Goal: Task Accomplishment & Management: Use online tool/utility

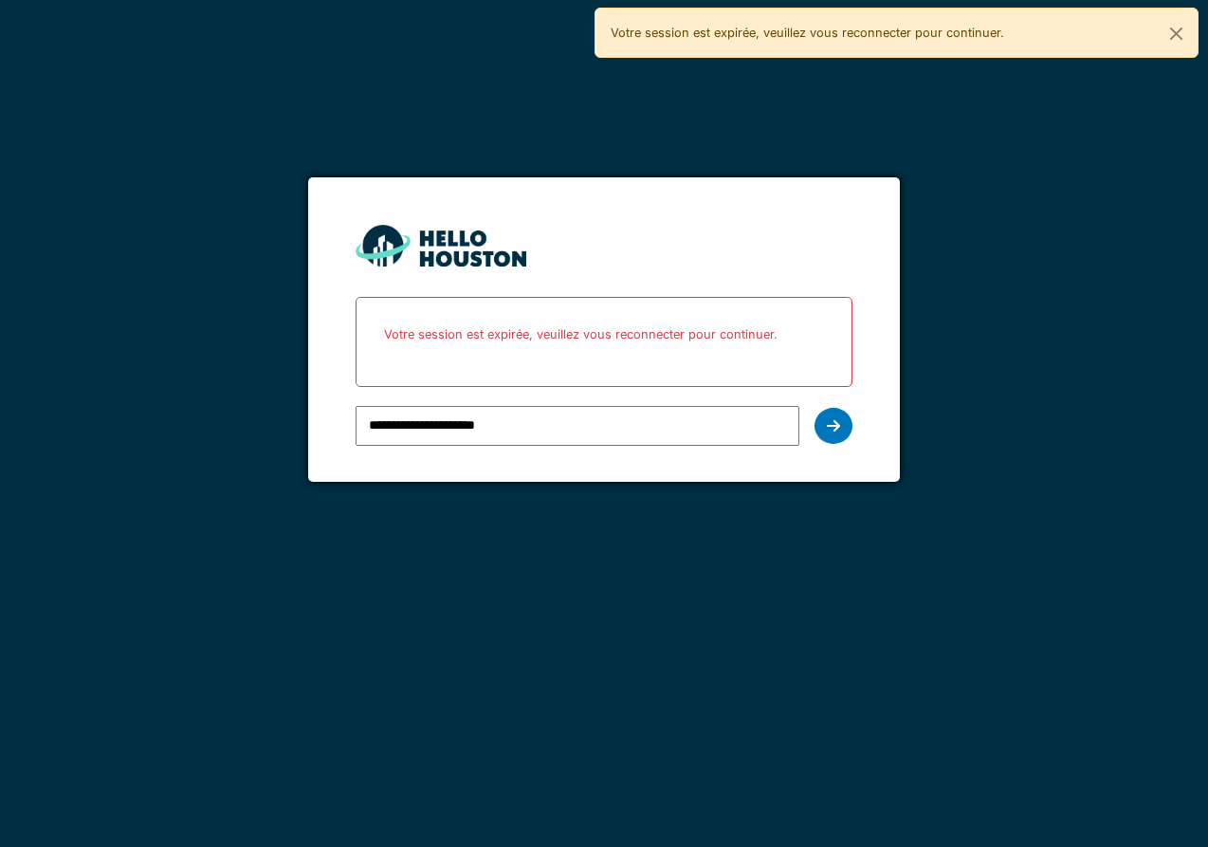
type input "**********"
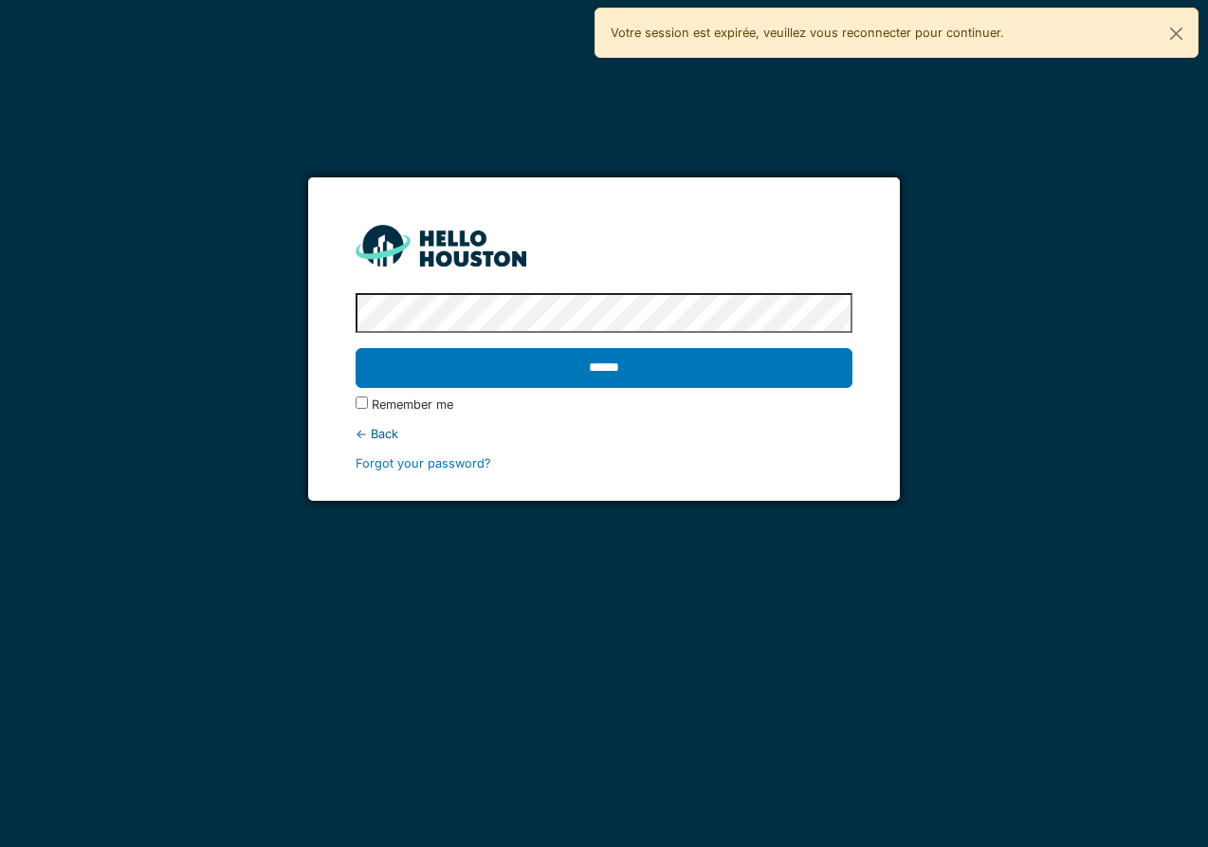
click at [421, 406] on label "Remember me" at bounding box center [413, 404] width 82 height 18
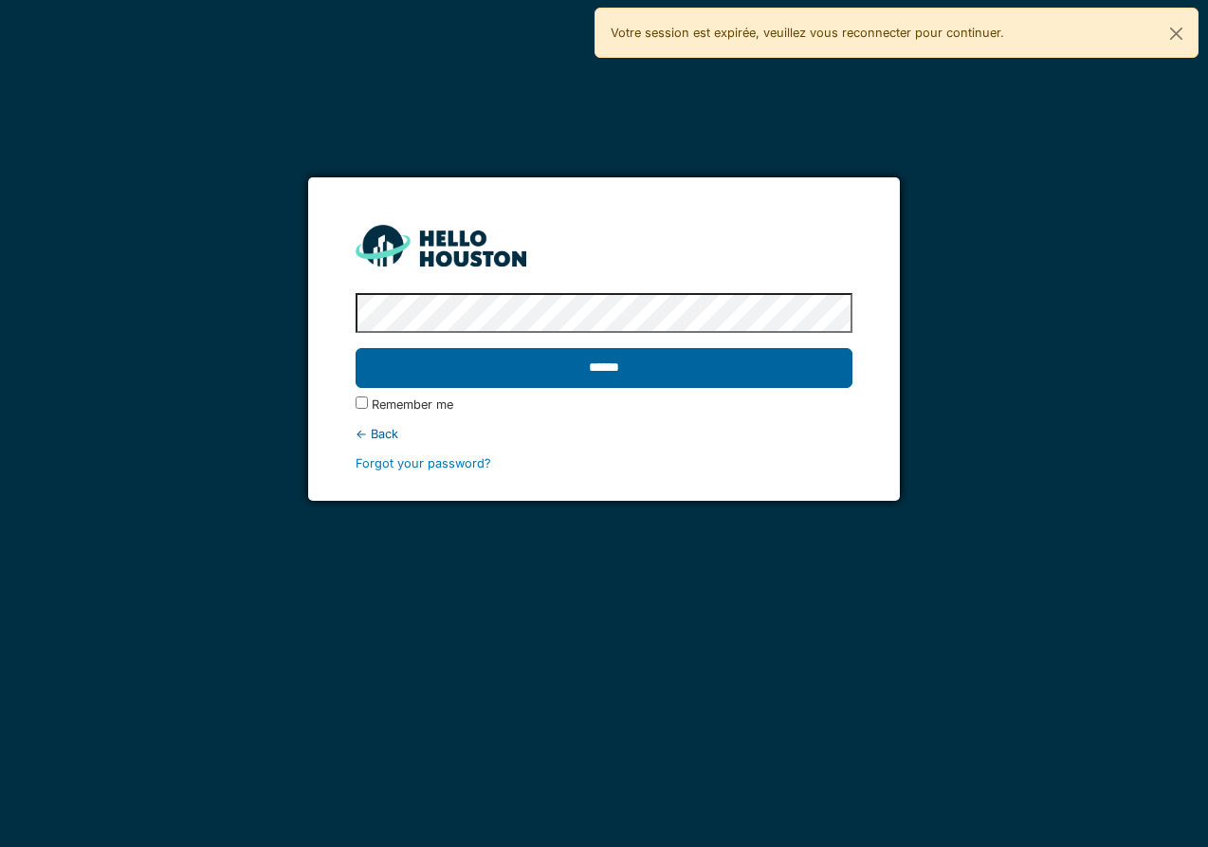
click at [425, 379] on input "******" at bounding box center [604, 368] width 497 height 40
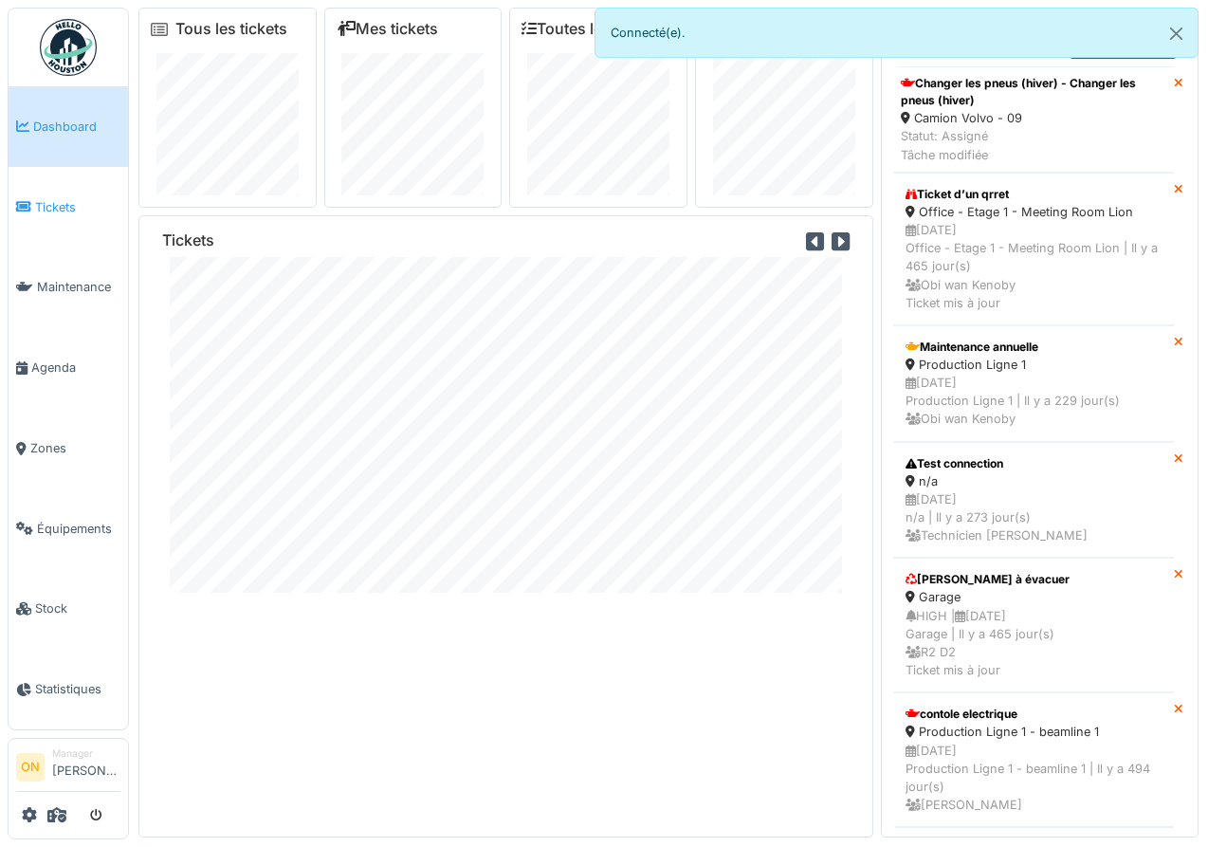
click at [46, 201] on span "Tickets" at bounding box center [77, 207] width 85 height 18
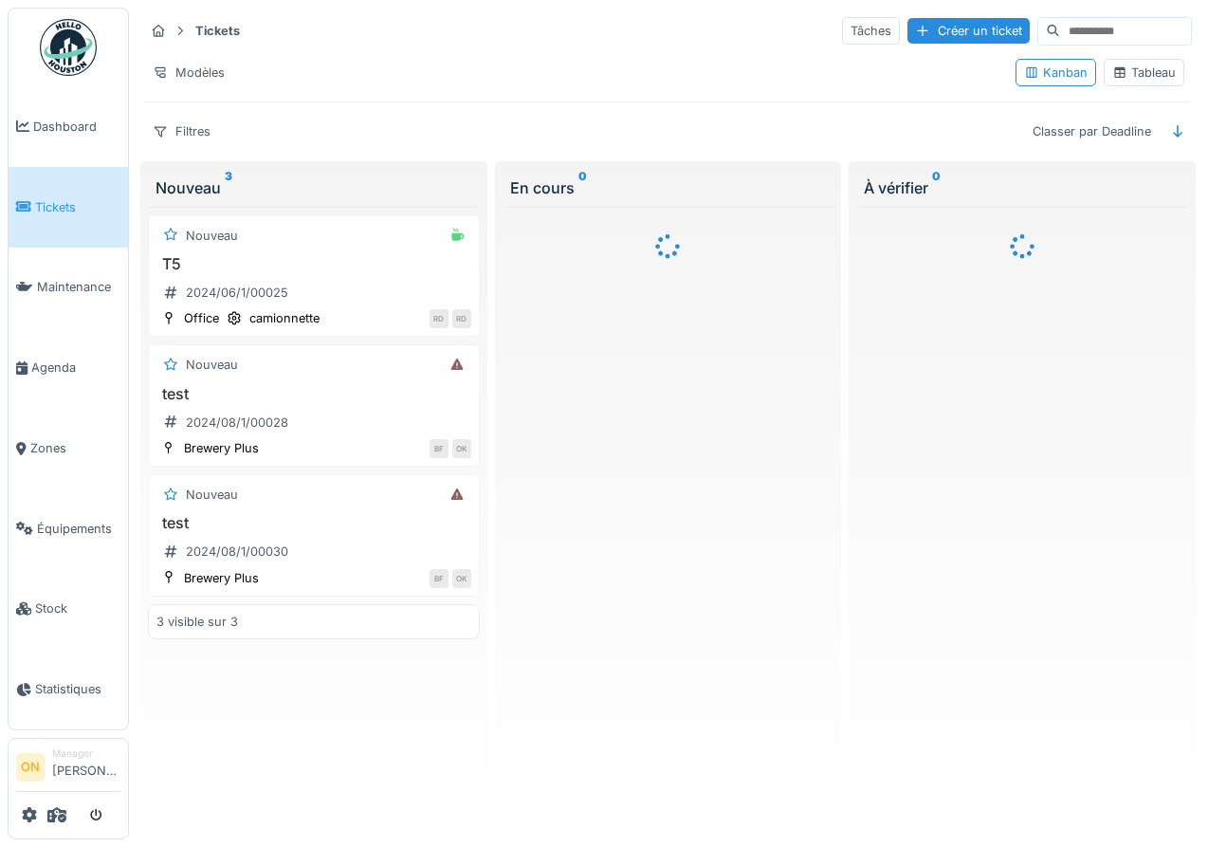
click at [1152, 79] on div "Tableau" at bounding box center [1144, 73] width 64 height 18
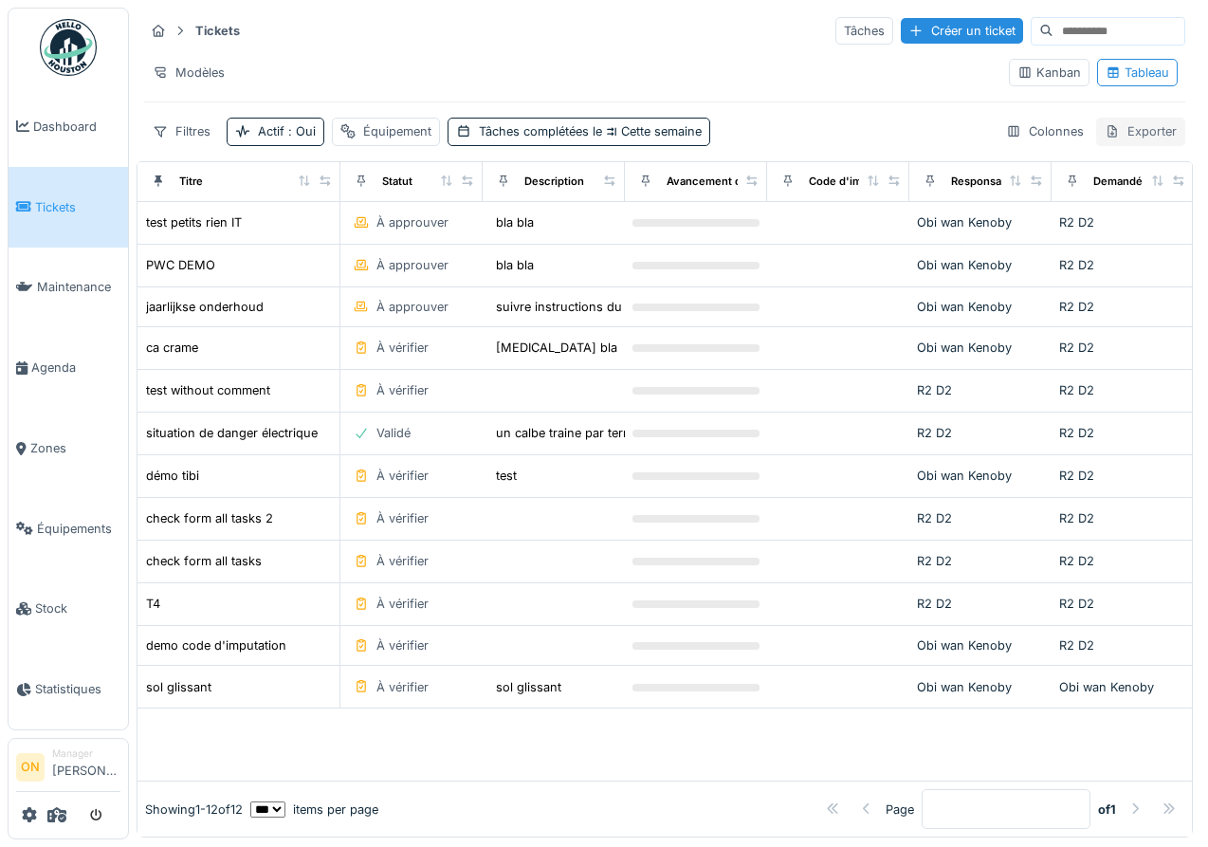
click at [1152, 131] on div "Exporter" at bounding box center [1140, 132] width 89 height 28
click at [1145, 174] on div "Export Excel" at bounding box center [1127, 174] width 106 height 28
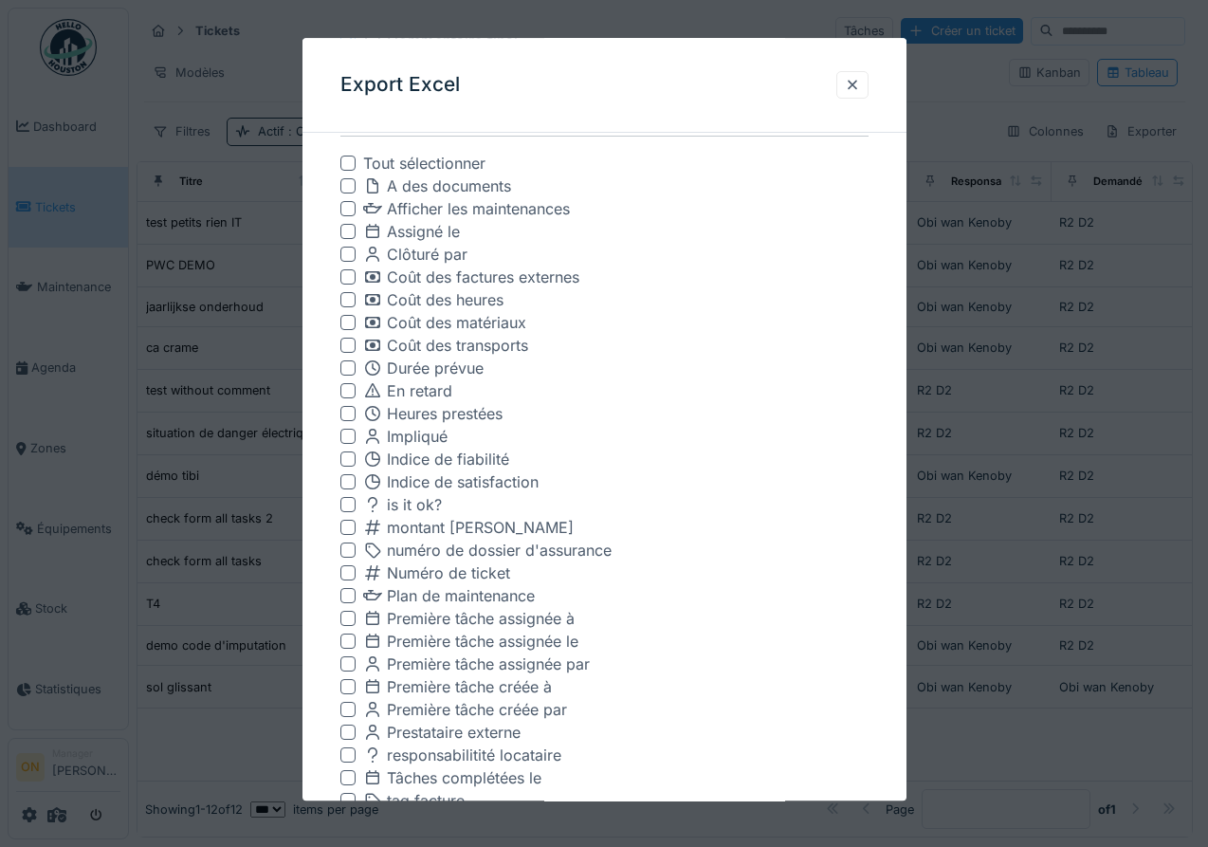
scroll to position [725, 0]
click at [333, 377] on div "Exporter 12 éléments Exporter les couts en centimes Exporter les durées en seco…" at bounding box center [605, 203] width 604 height 1563
drag, startPoint x: 237, startPoint y: 383, endPoint x: 221, endPoint y: 430, distance: 49.2
click at [237, 383] on div at bounding box center [604, 423] width 1208 height 847
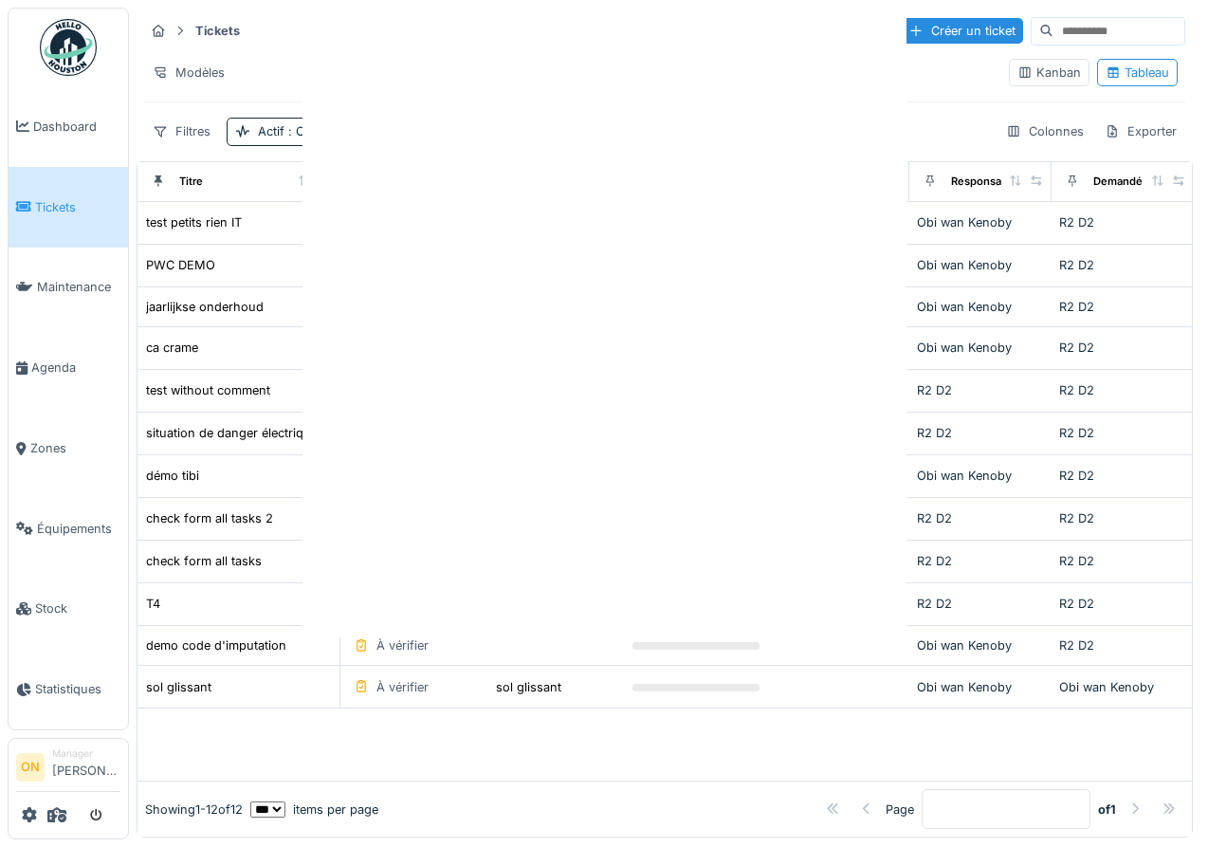
scroll to position [0, 0]
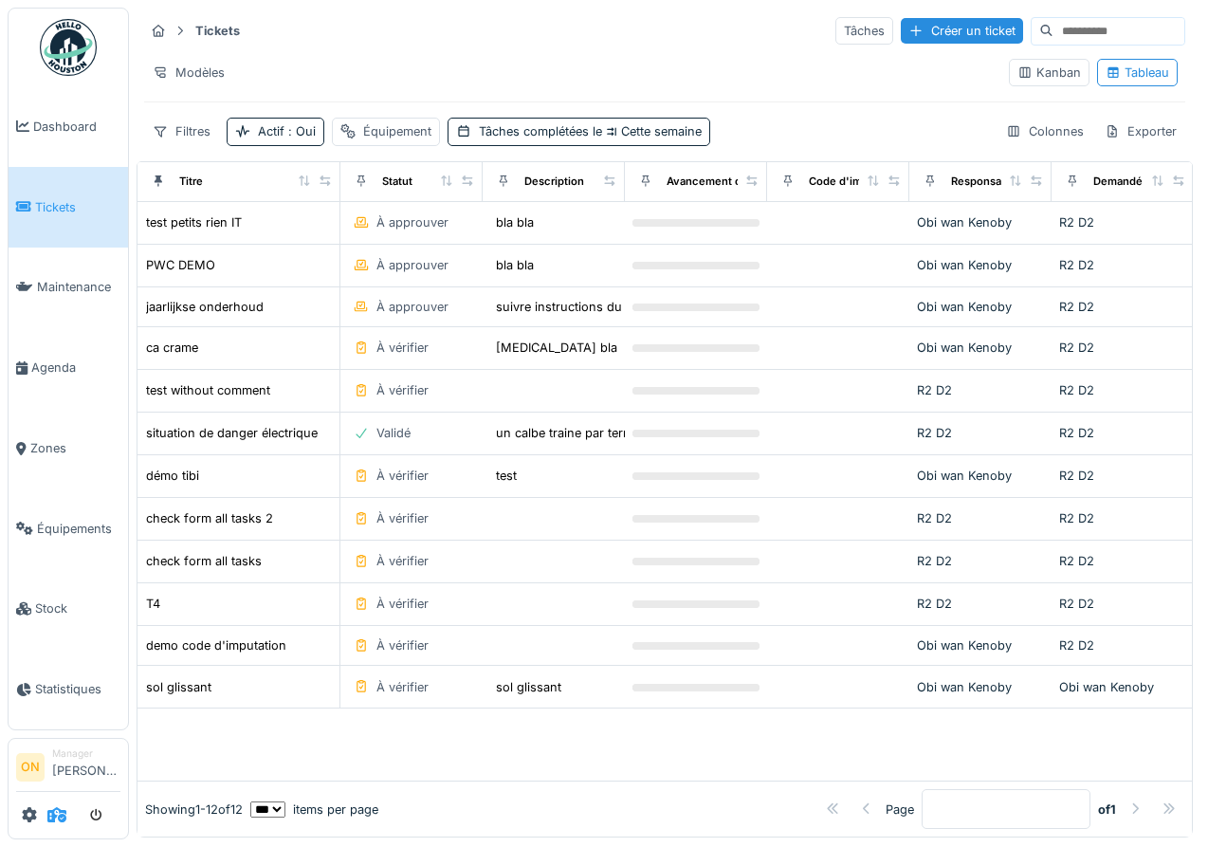
click at [53, 816] on icon at bounding box center [56, 814] width 19 height 15
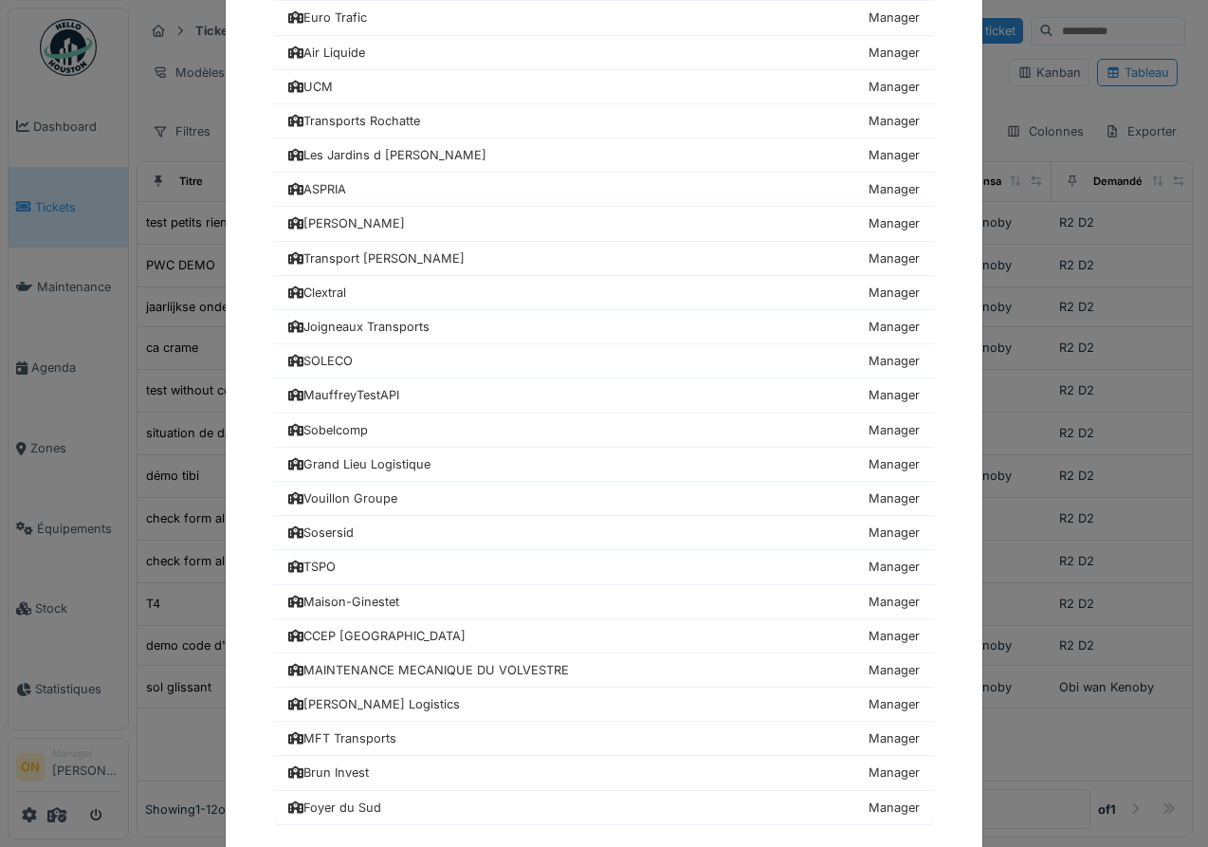
scroll to position [779, 0]
click at [345, 12] on div "Euro Trafic" at bounding box center [327, 17] width 79 height 18
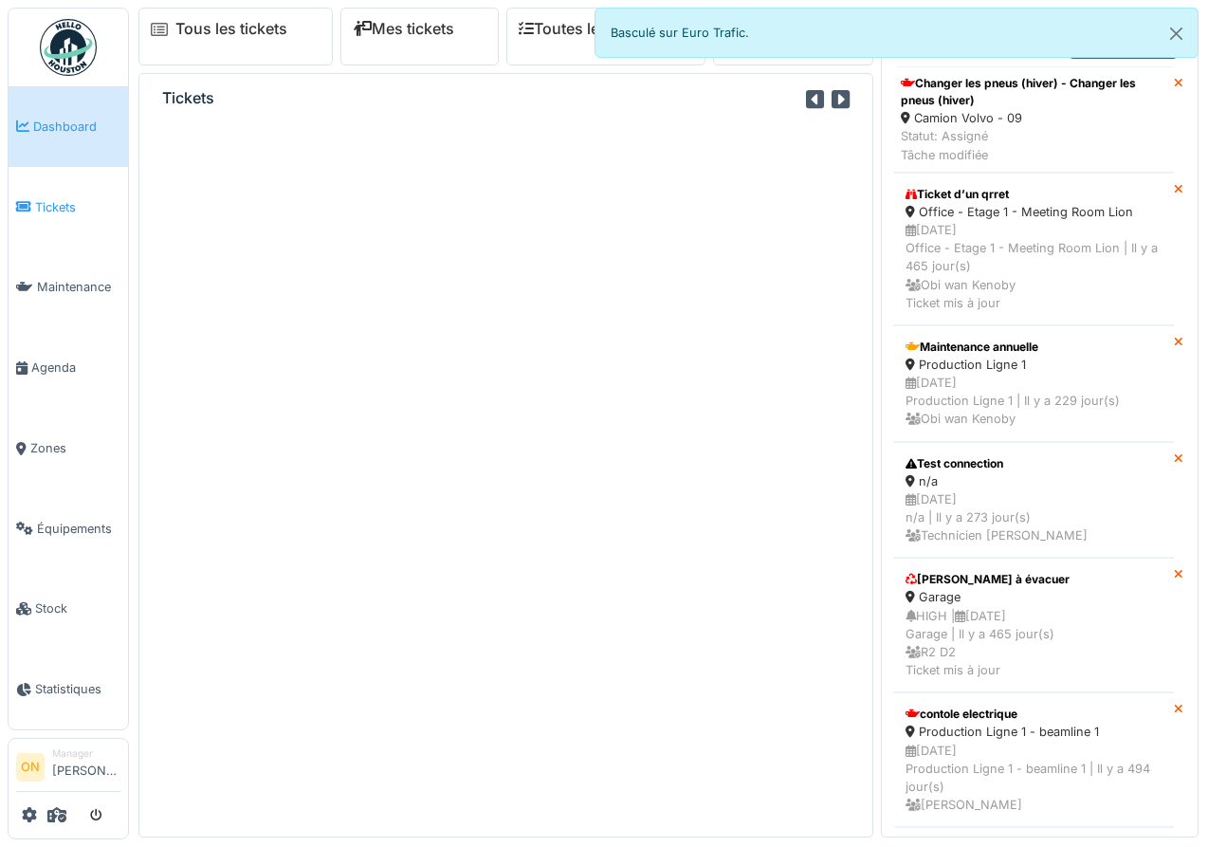
click at [61, 199] on span "Tickets" at bounding box center [77, 207] width 85 height 18
click at [1181, 33] on button "Close" at bounding box center [1176, 34] width 43 height 50
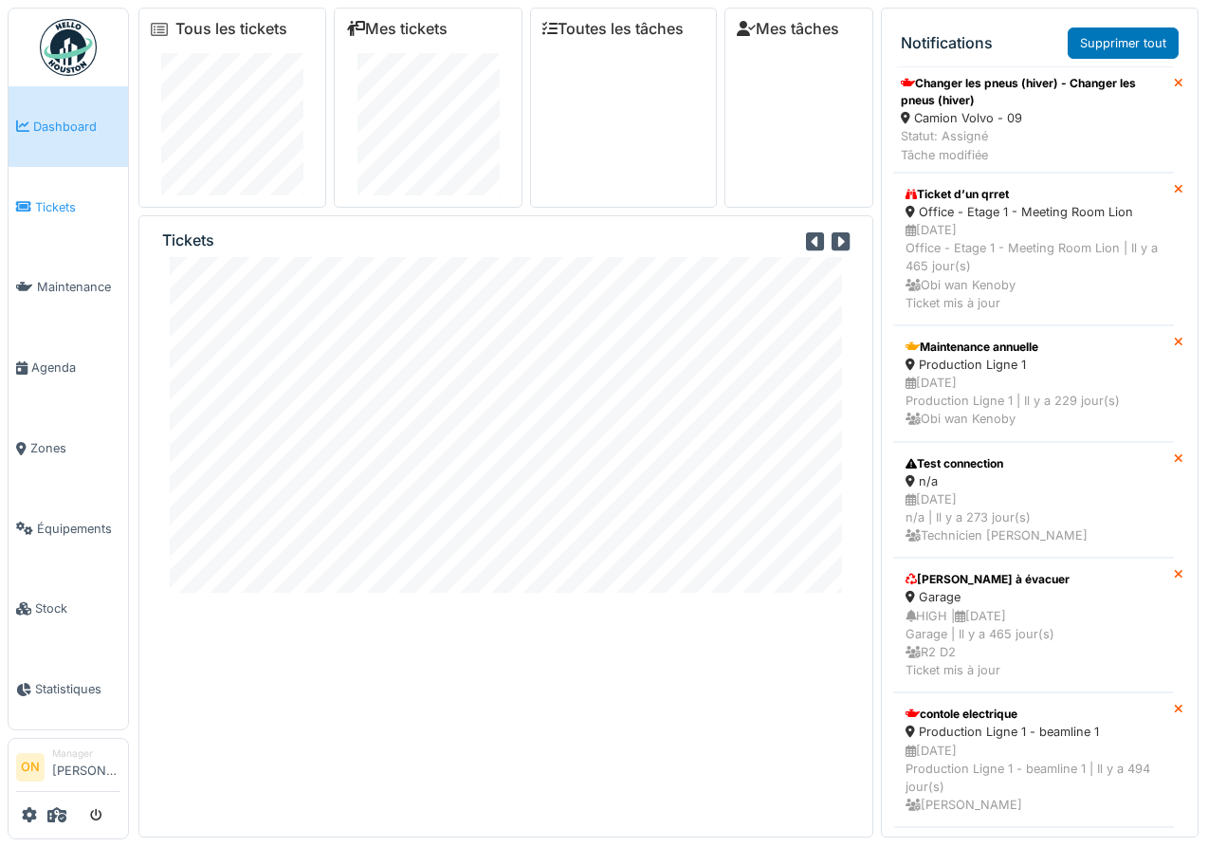
click at [68, 192] on link "Tickets" at bounding box center [68, 207] width 119 height 81
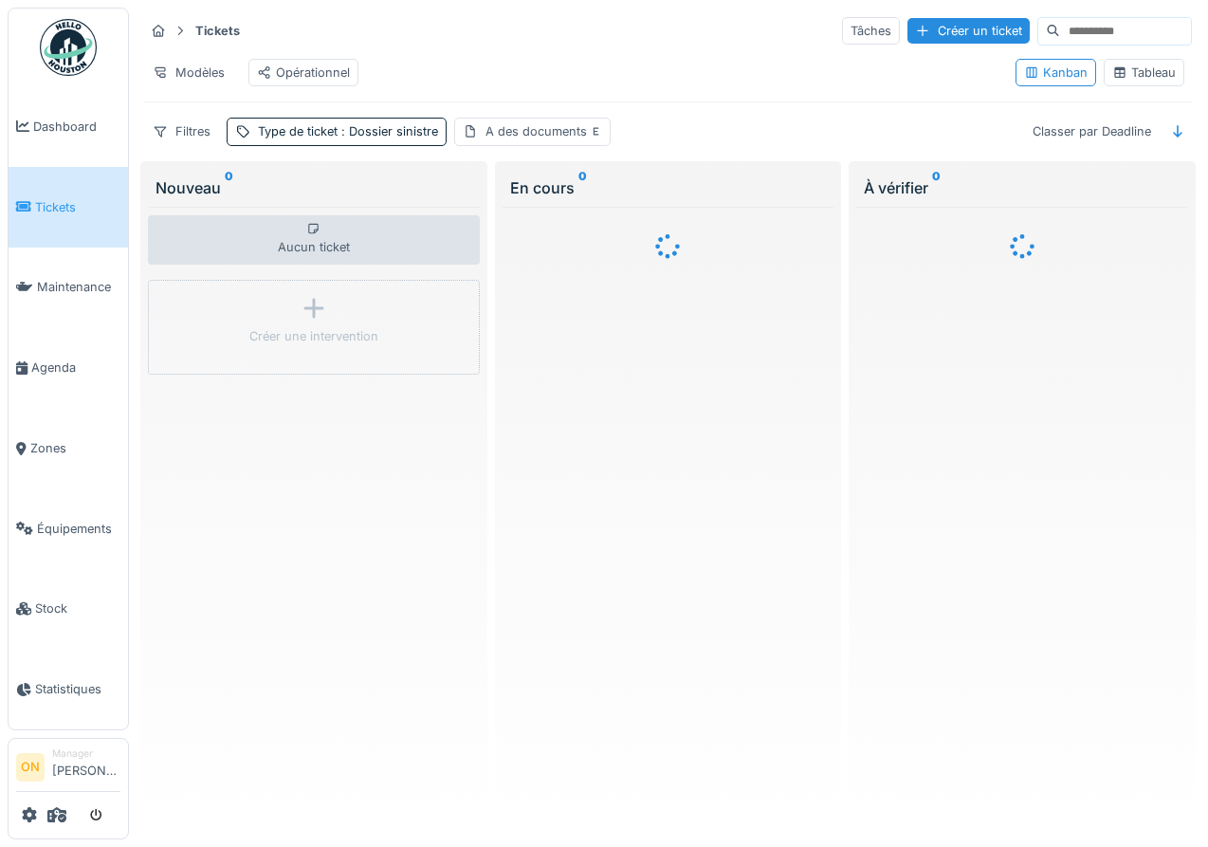
click at [1128, 80] on div "Tableau" at bounding box center [1144, 73] width 64 height 18
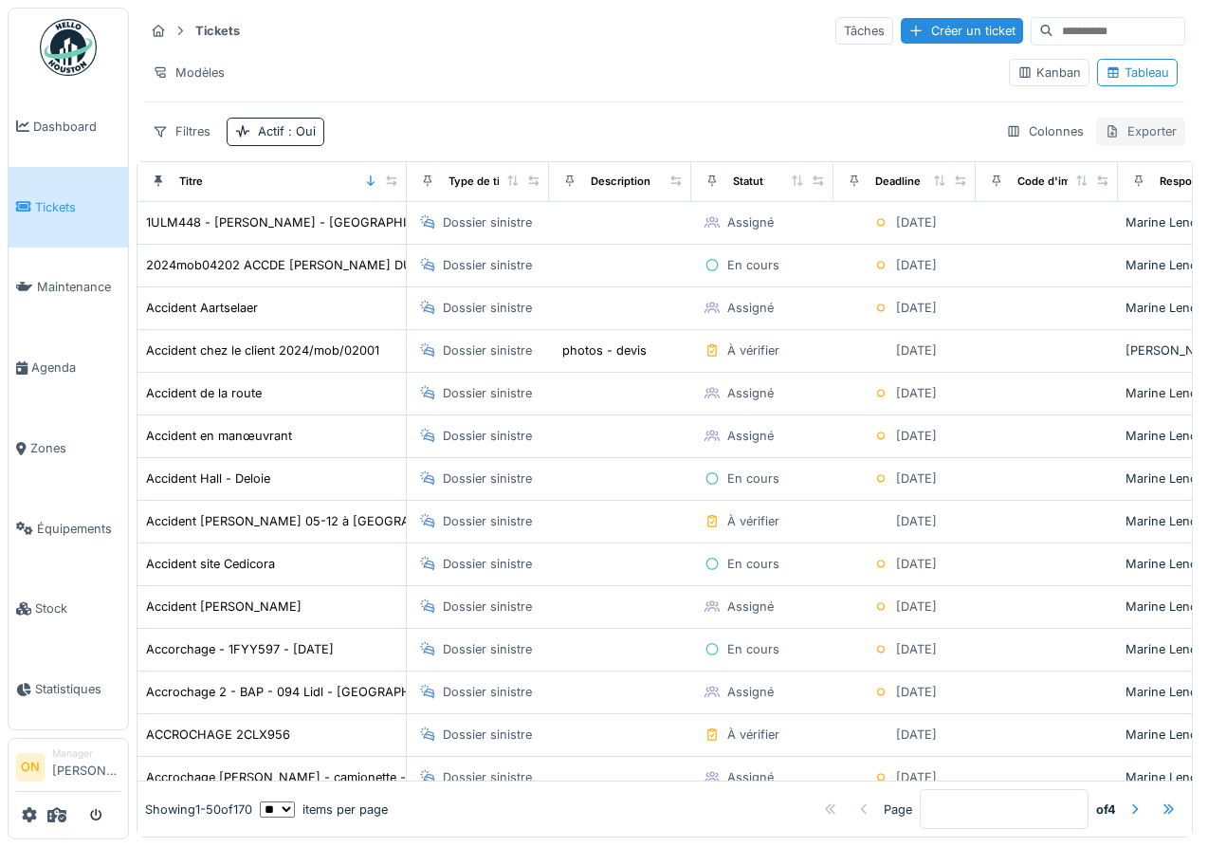
click at [1152, 133] on div "Exporter" at bounding box center [1140, 132] width 89 height 28
click at [1129, 176] on div "Export Excel" at bounding box center [1127, 174] width 106 height 28
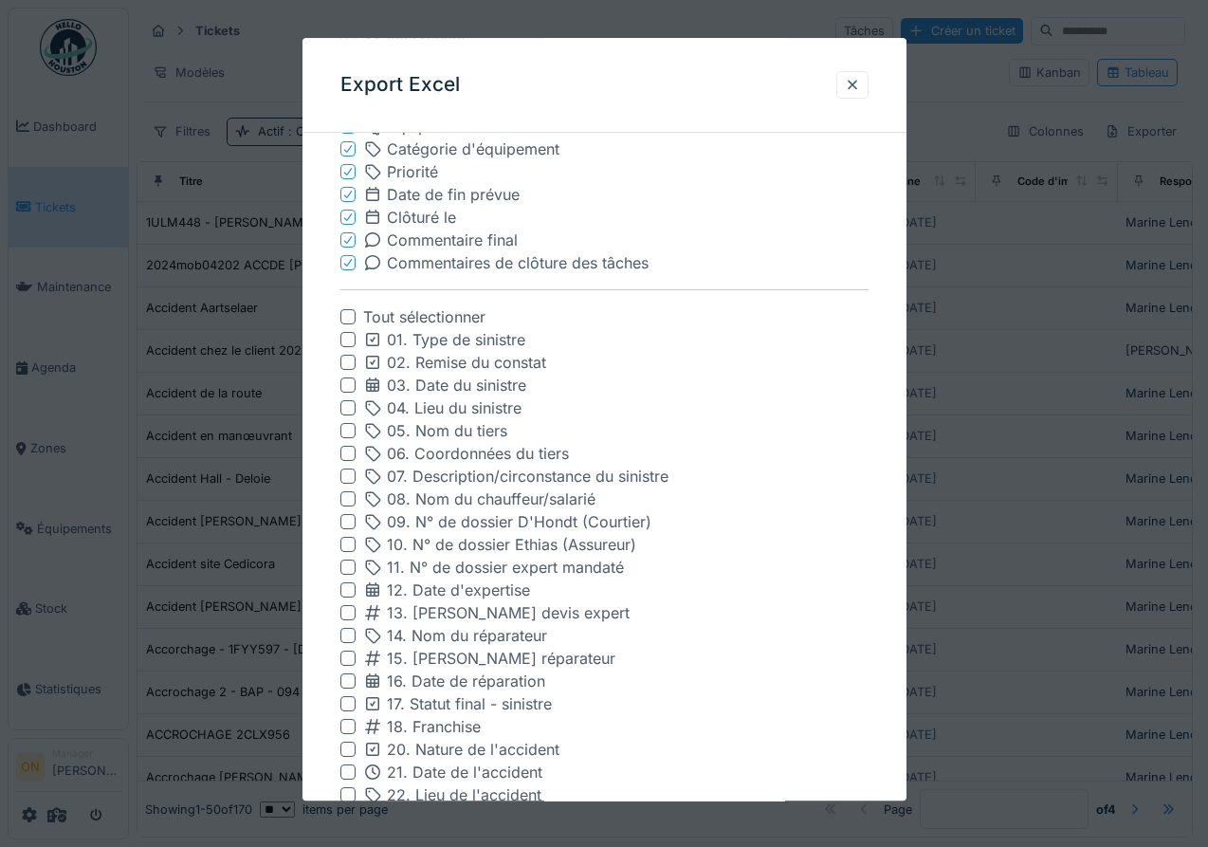
scroll to position [498, 0]
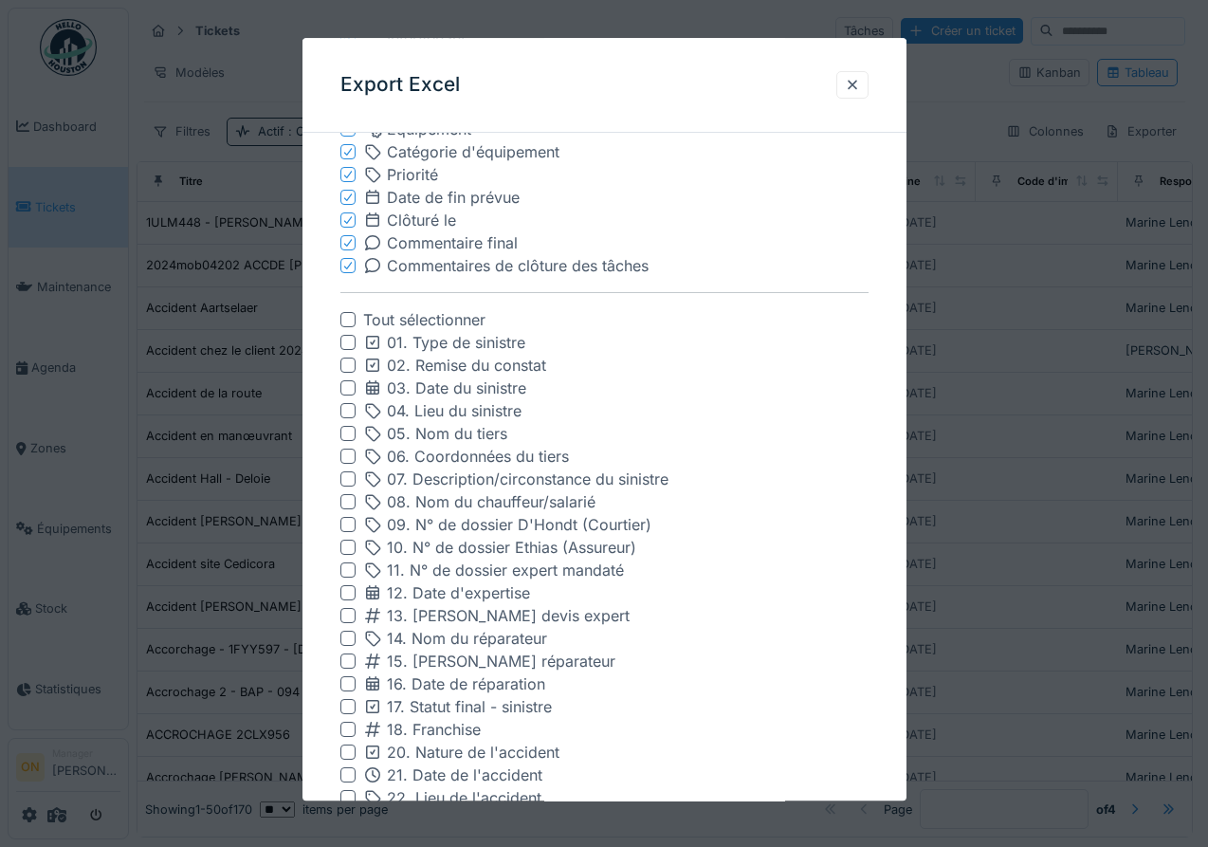
click at [433, 345] on div "01. Type de sinistre" at bounding box center [444, 342] width 162 height 23
click at [440, 368] on div "02. Remise du constat" at bounding box center [454, 365] width 183 height 23
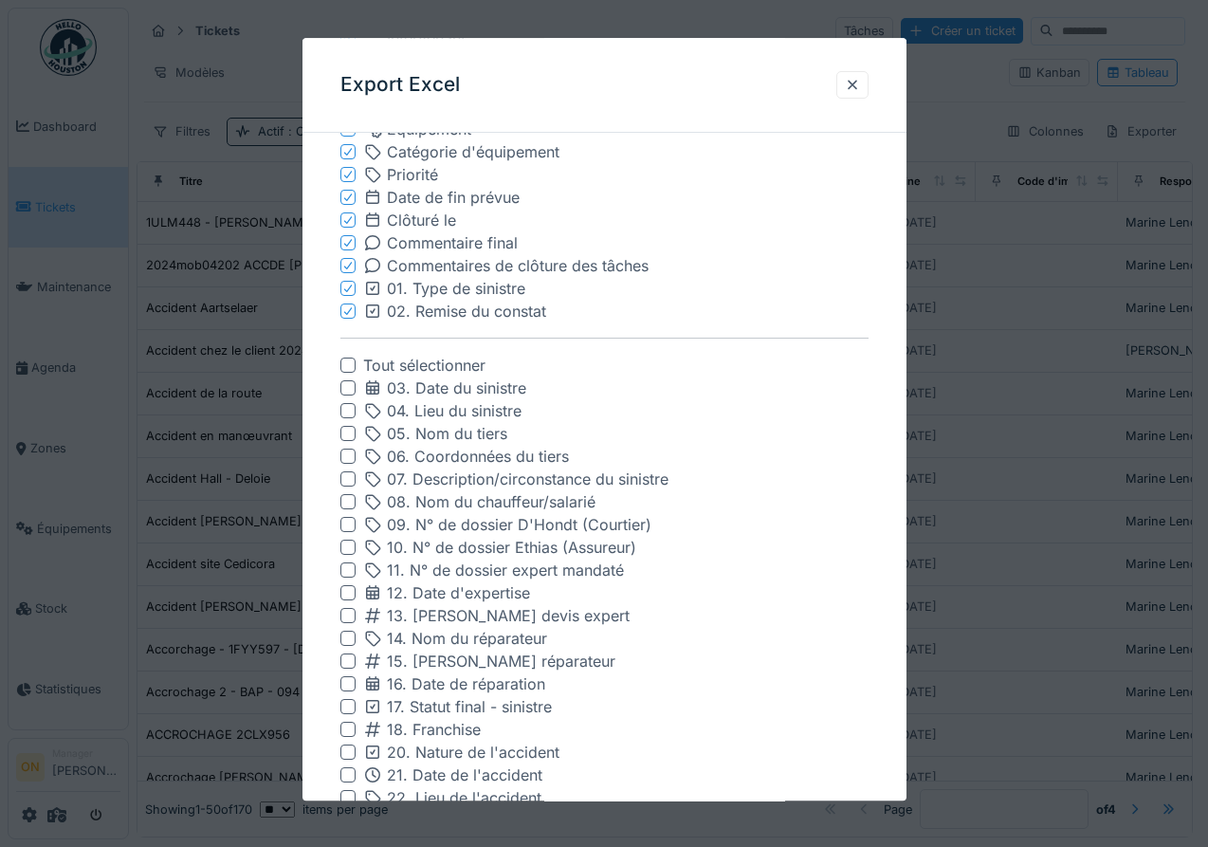
click at [438, 386] on div "03. Date du sinistre" at bounding box center [444, 387] width 163 height 23
click at [444, 406] on div "04. Lieu du sinistre" at bounding box center [442, 410] width 158 height 23
click at [450, 429] on div "05. Nom du tiers" at bounding box center [435, 433] width 144 height 23
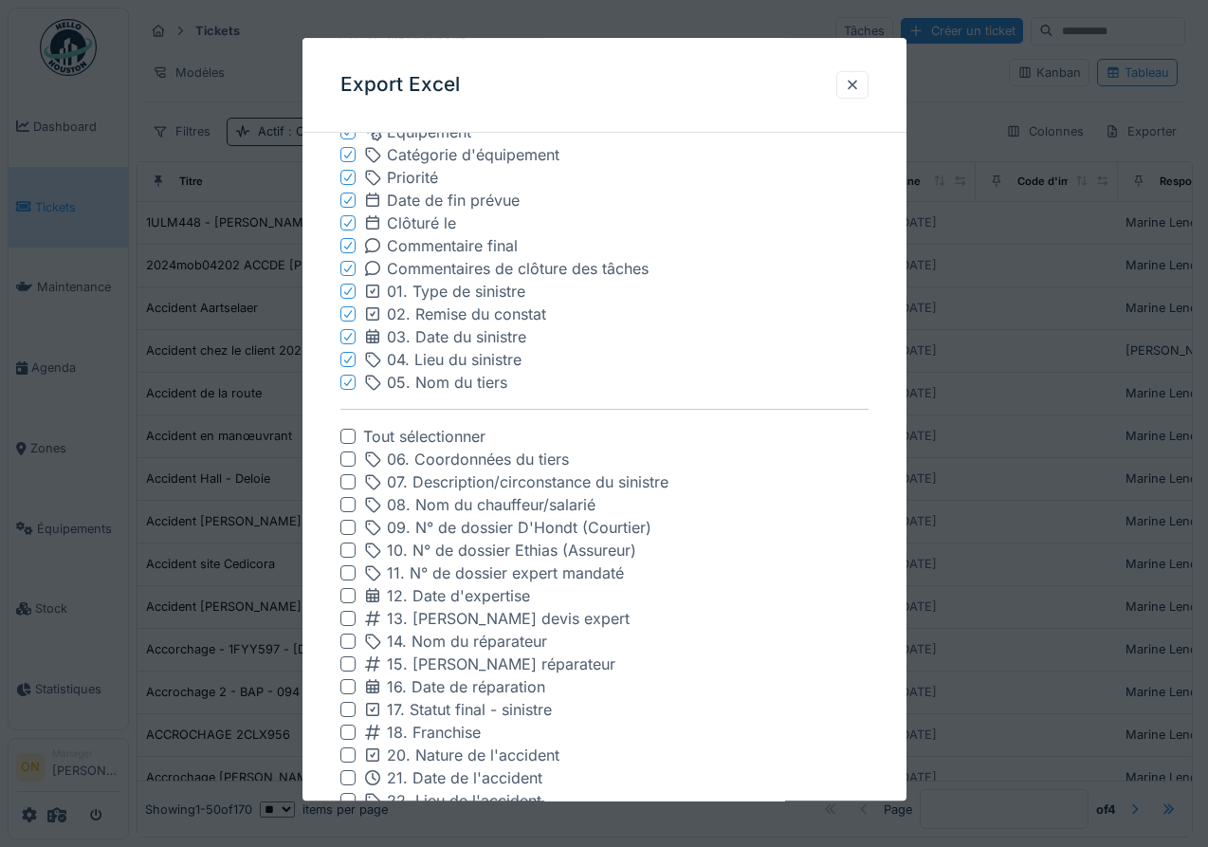
scroll to position [1412, 0]
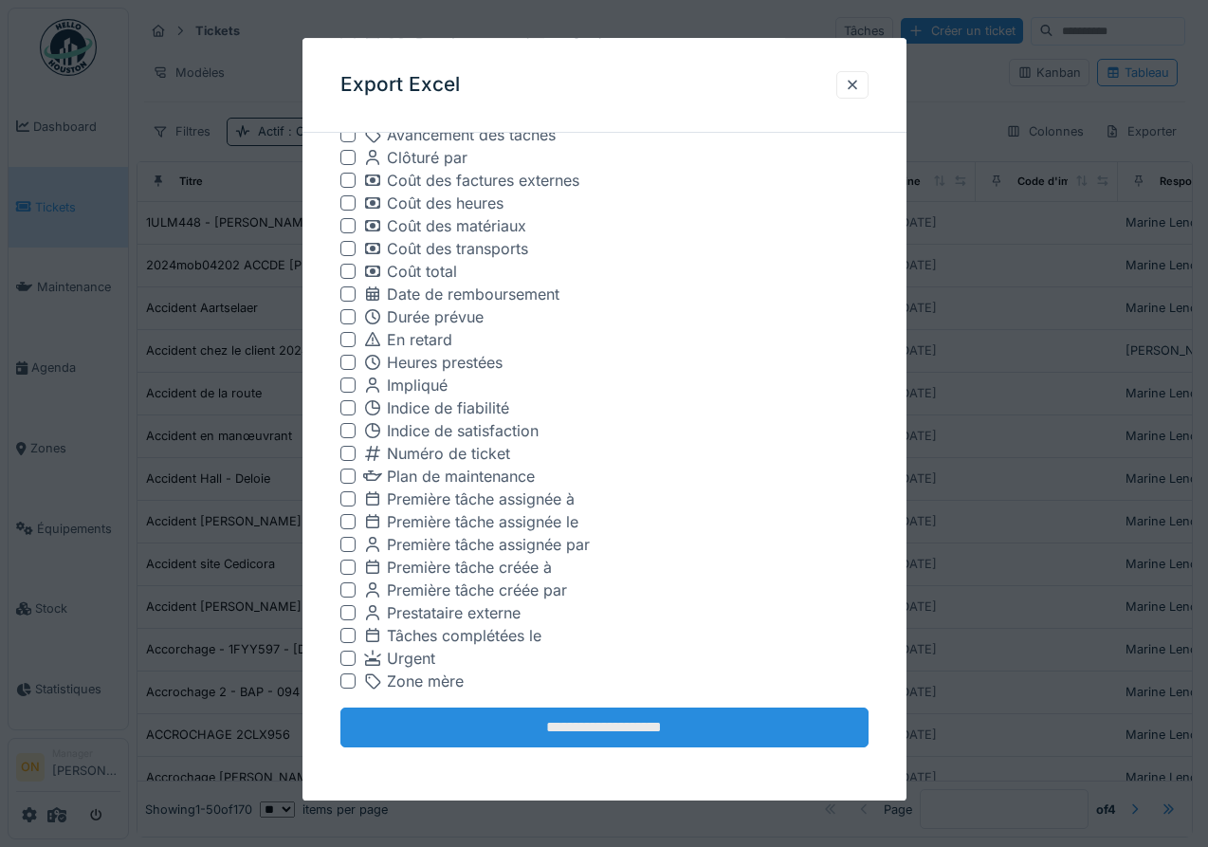
click at [573, 733] on input "**********" at bounding box center [604, 727] width 528 height 40
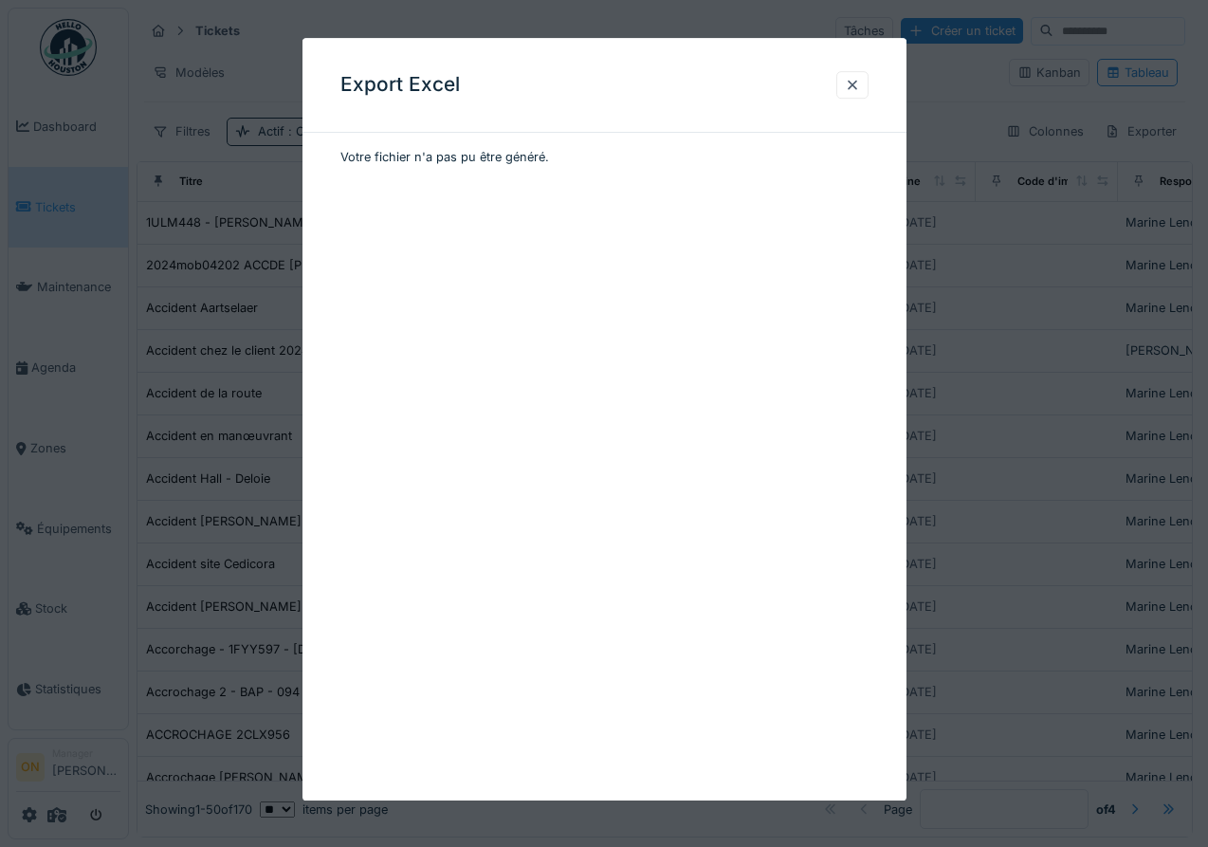
click at [189, 244] on div at bounding box center [604, 423] width 1208 height 847
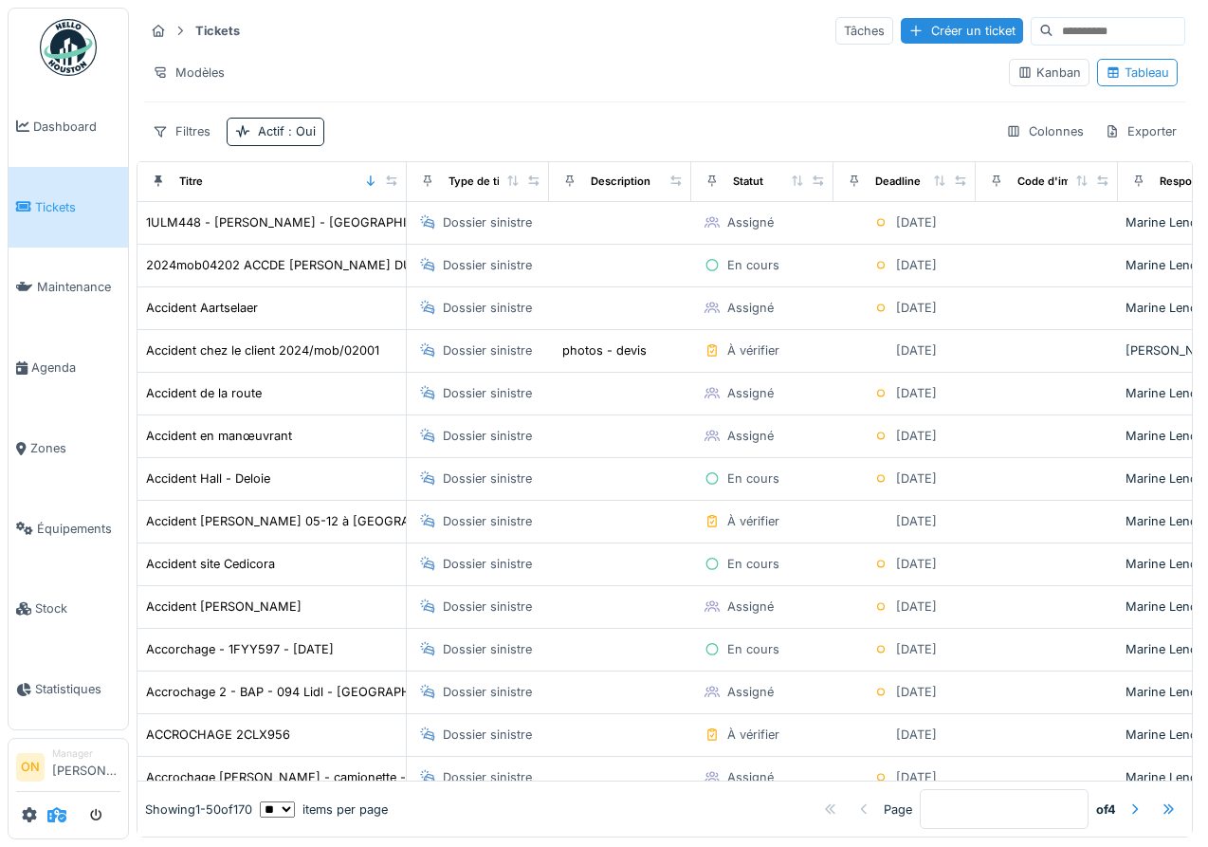
click at [55, 814] on icon at bounding box center [56, 814] width 19 height 15
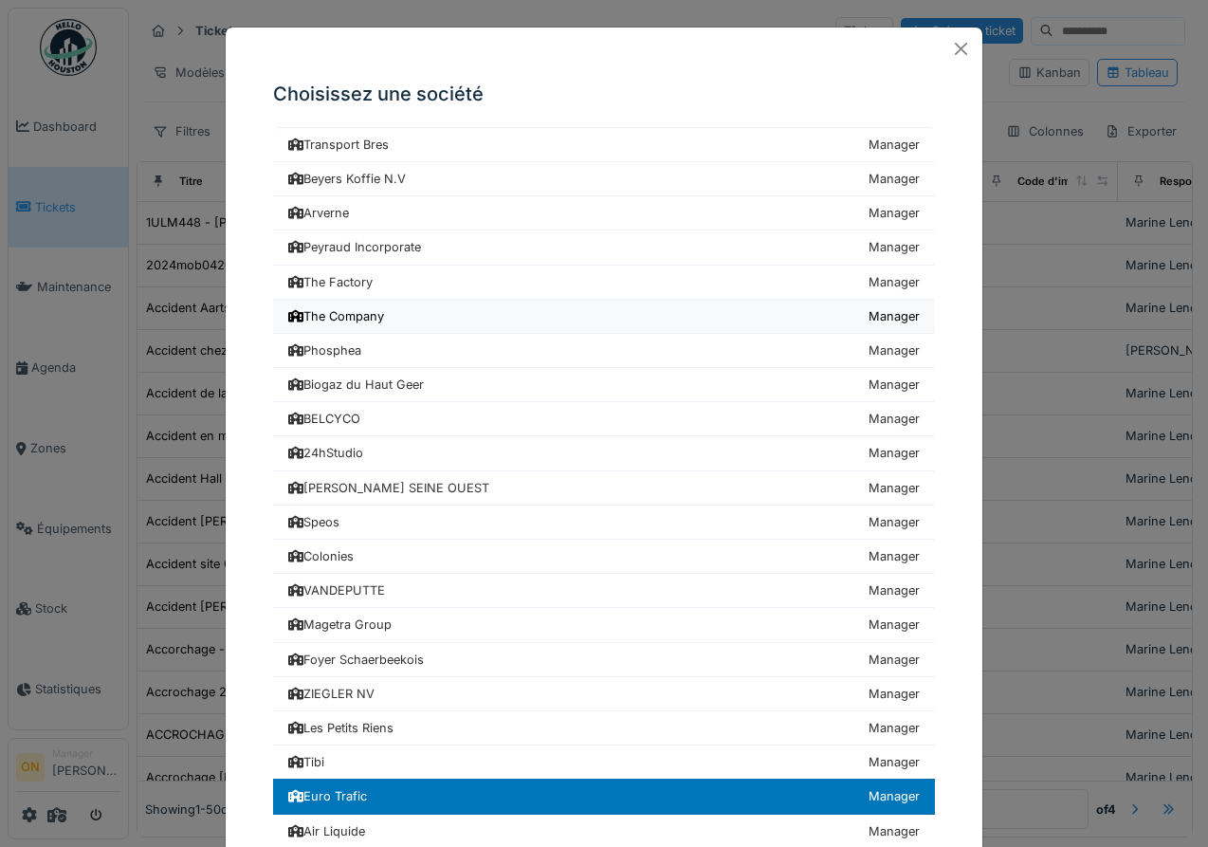
click at [323, 307] on div "The Company" at bounding box center [336, 316] width 96 height 18
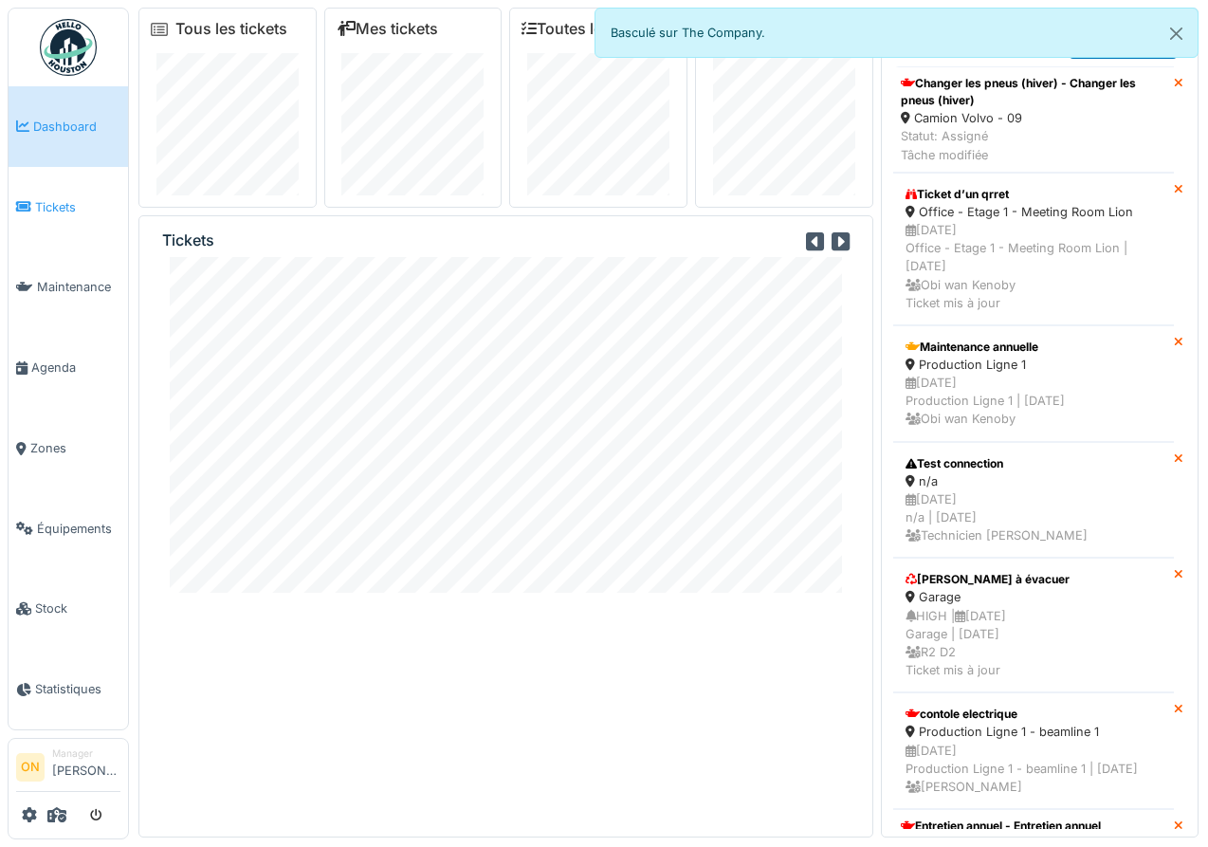
click at [62, 211] on span "Tickets" at bounding box center [77, 207] width 85 height 18
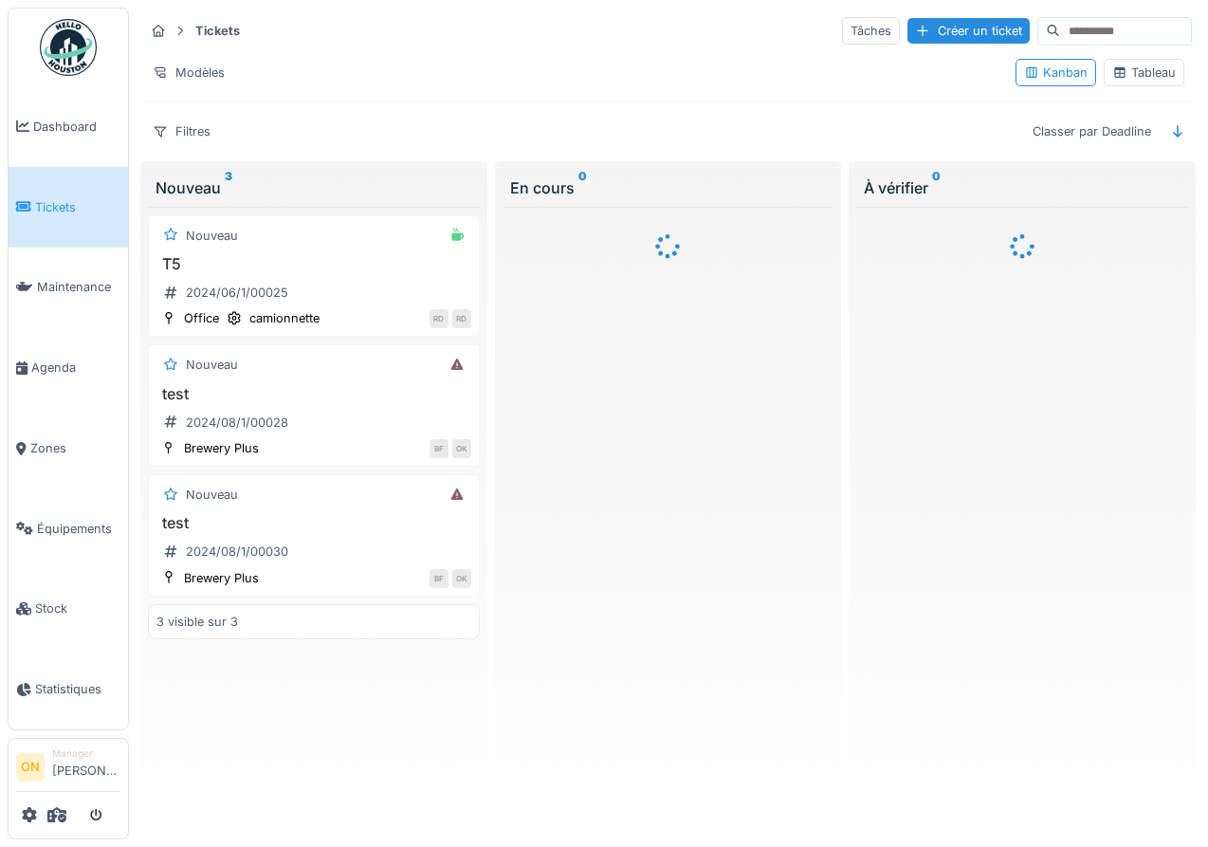
click at [1136, 83] on div "Tableau" at bounding box center [1144, 73] width 81 height 28
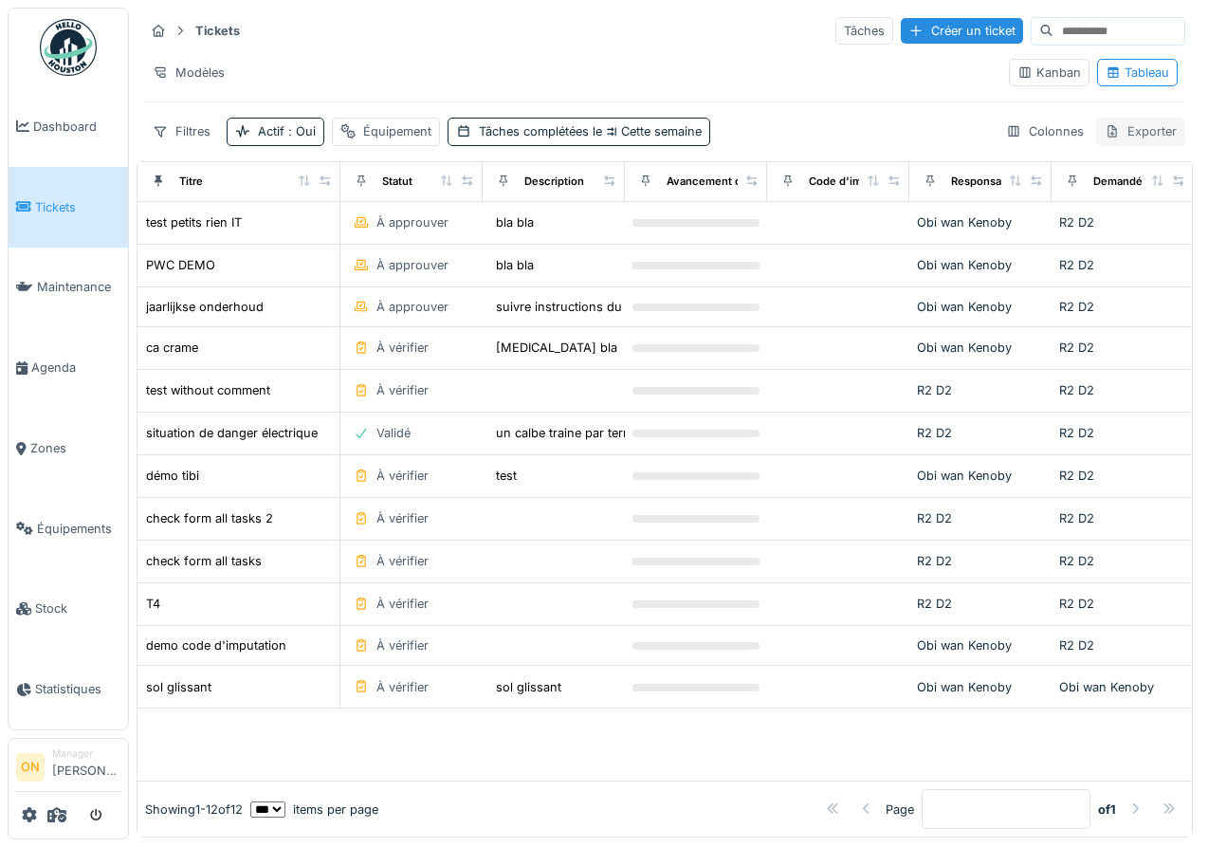
click at [1163, 138] on div "Exporter" at bounding box center [1140, 132] width 89 height 28
click at [1128, 170] on div "Export Excel" at bounding box center [1127, 174] width 106 height 28
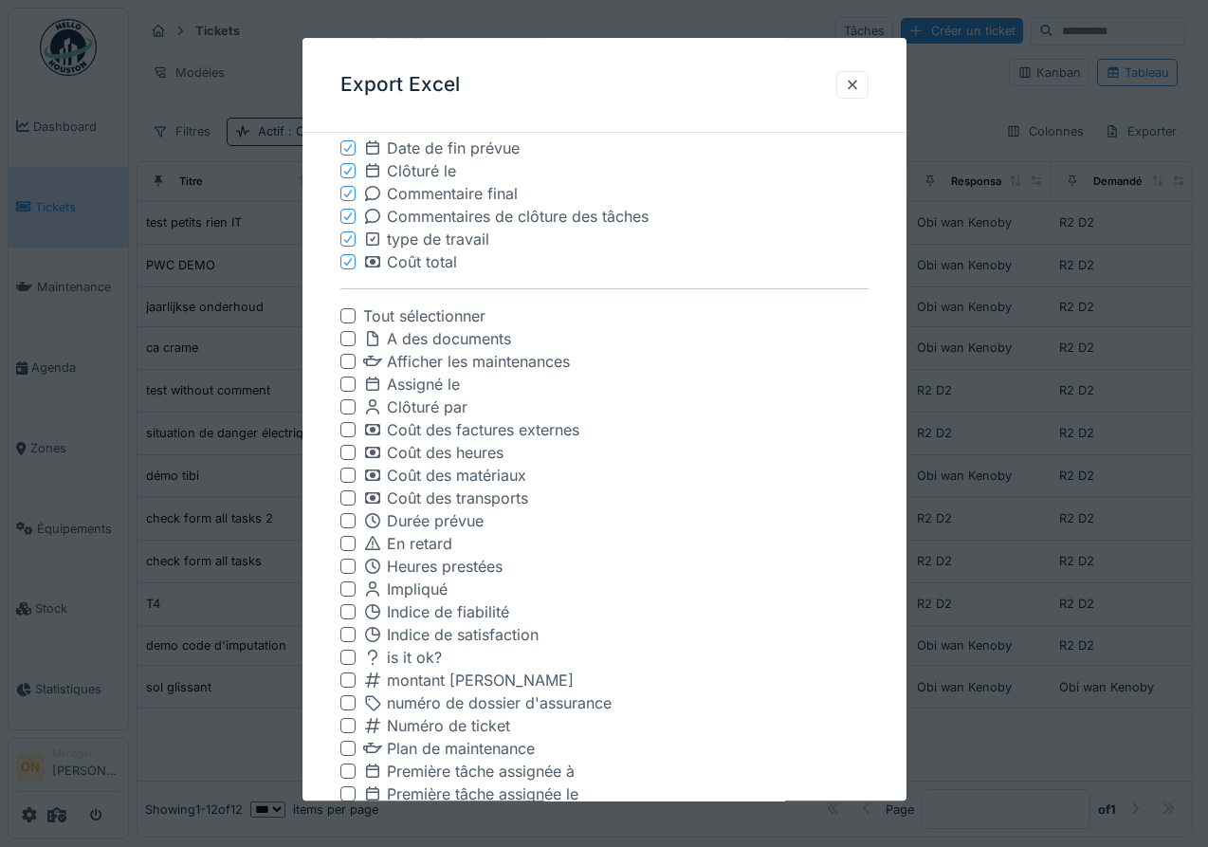
scroll to position [911, 0]
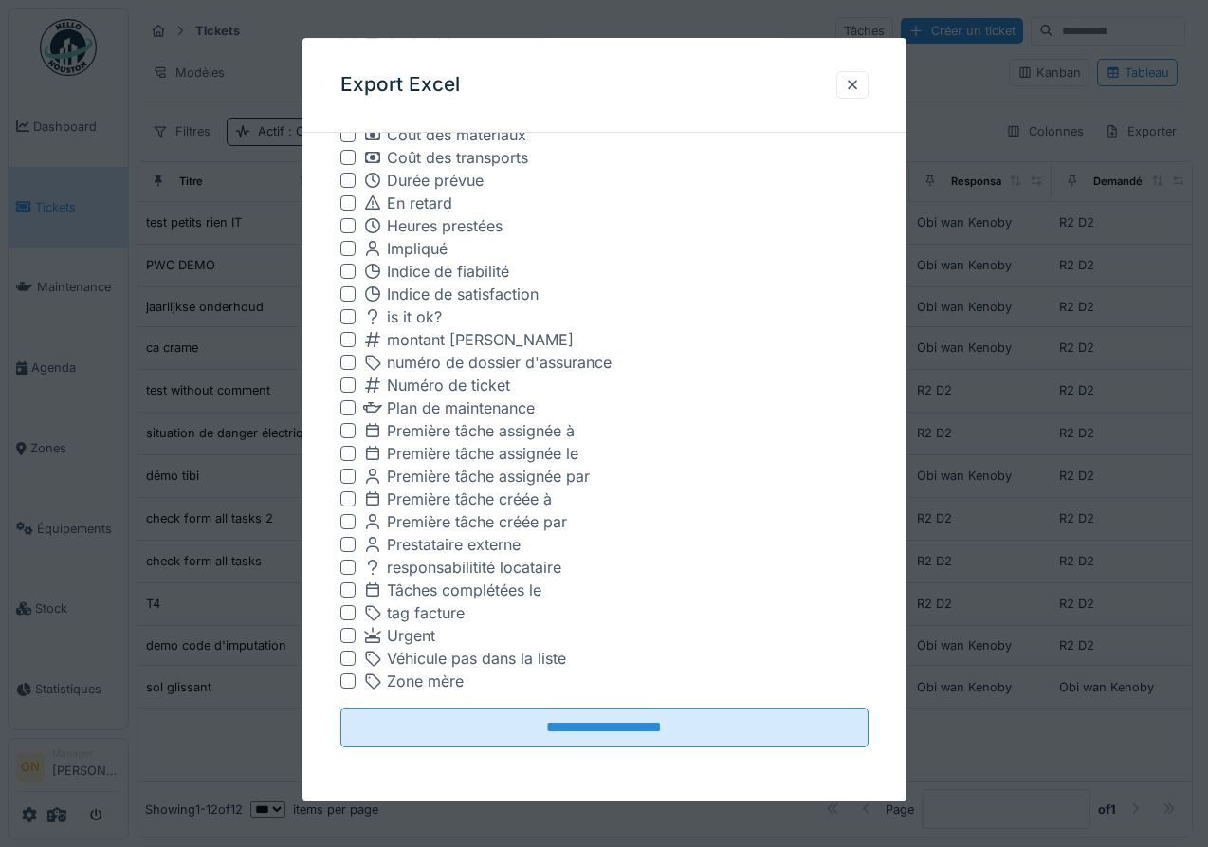
click at [351, 317] on div at bounding box center [347, 316] width 15 height 15
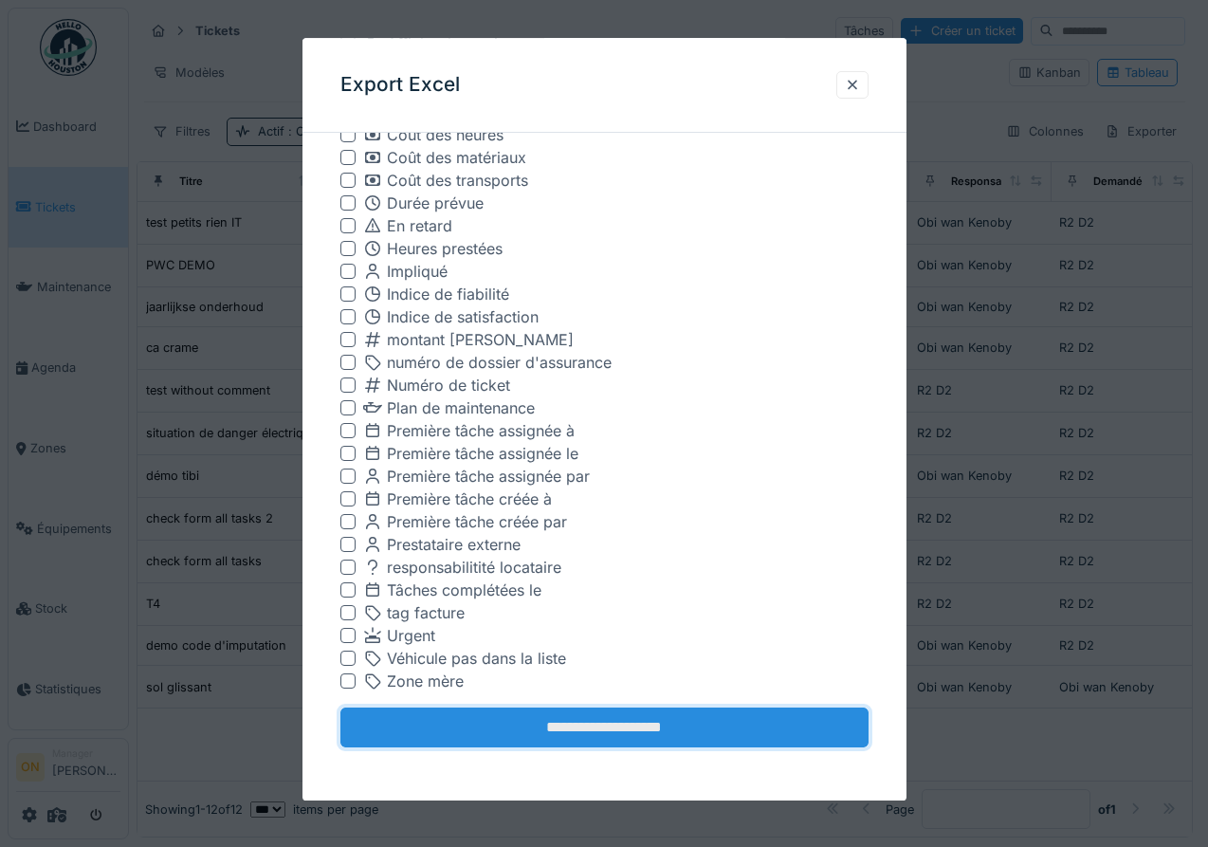
click at [587, 721] on input "**********" at bounding box center [604, 727] width 528 height 40
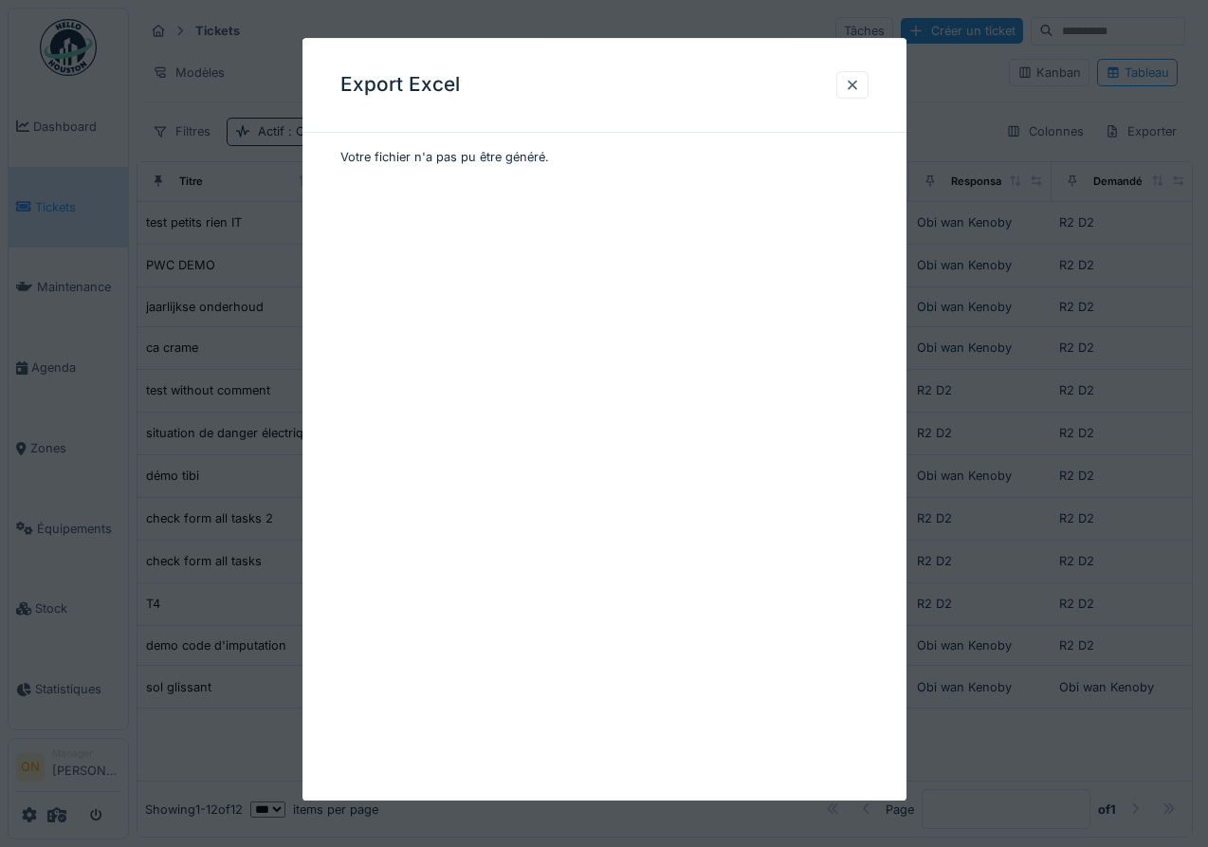
click at [475, 224] on div "Export Excel Votre fichier n'a pas pu être généré." at bounding box center [605, 419] width 604 height 762
click at [184, 222] on div at bounding box center [604, 423] width 1208 height 847
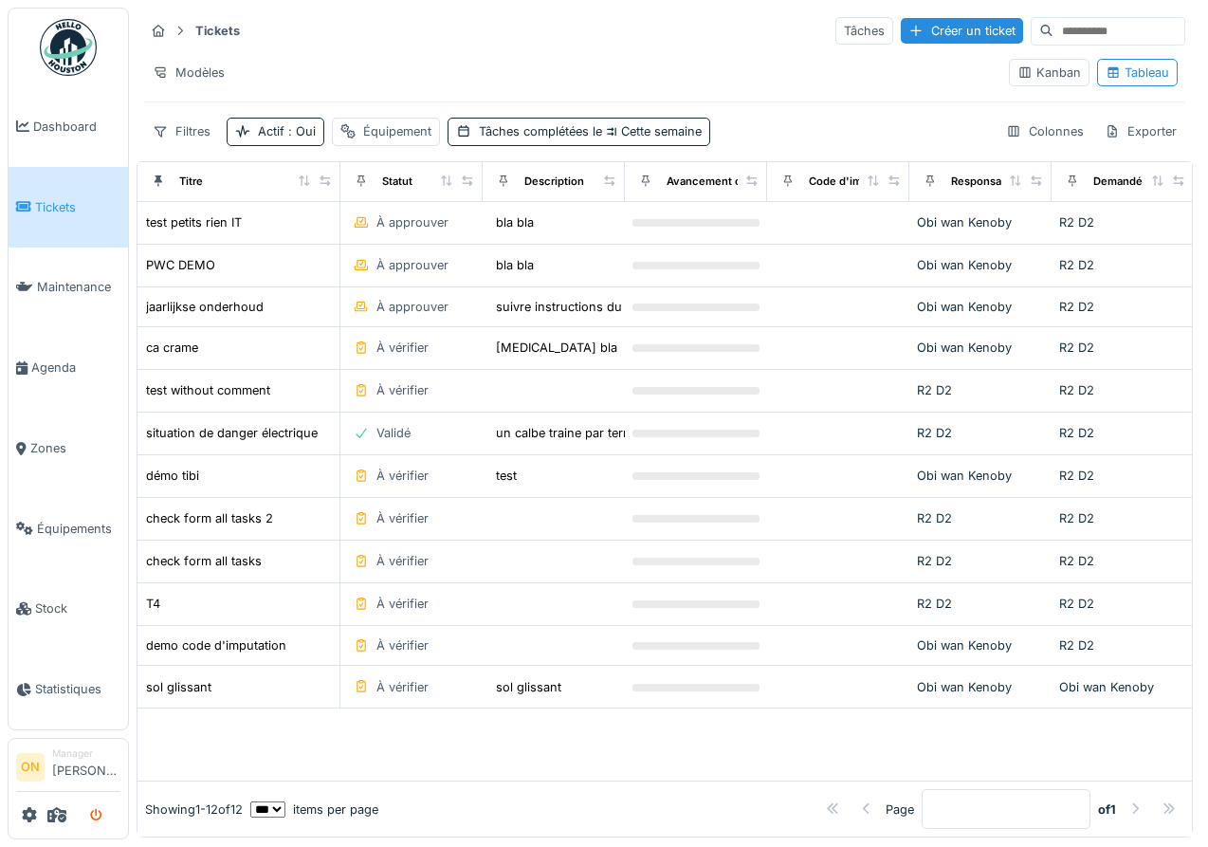
click at [99, 817] on icon "submit" at bounding box center [96, 816] width 12 height 12
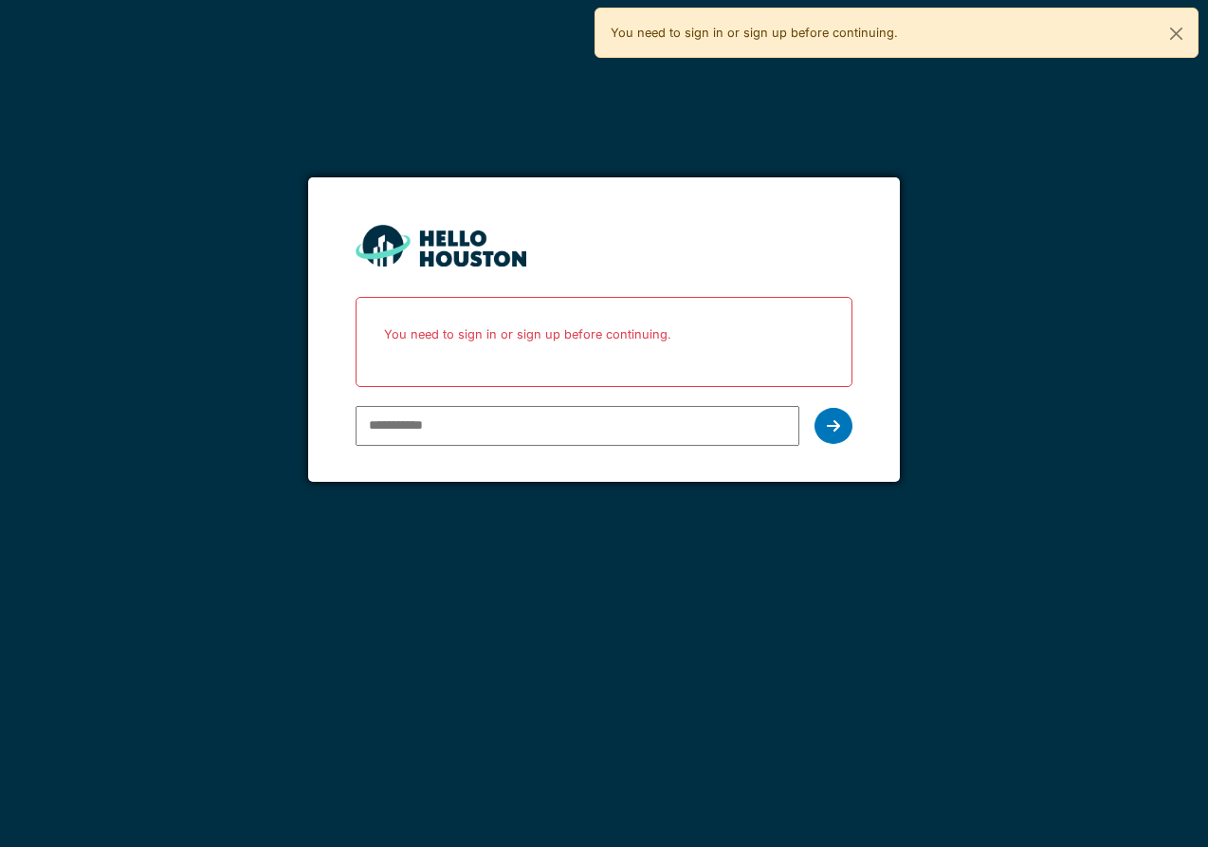
click at [137, 432] on div "You don't seem to have an account yet. Please follow the link given by your com…" at bounding box center [604, 423] width 1208 height 847
click at [191, 412] on div "You don't seem to have an account yet. Please follow the link given by your com…" at bounding box center [604, 423] width 1208 height 847
click at [545, 426] on input "email" at bounding box center [578, 426] width 444 height 40
type input "**********"
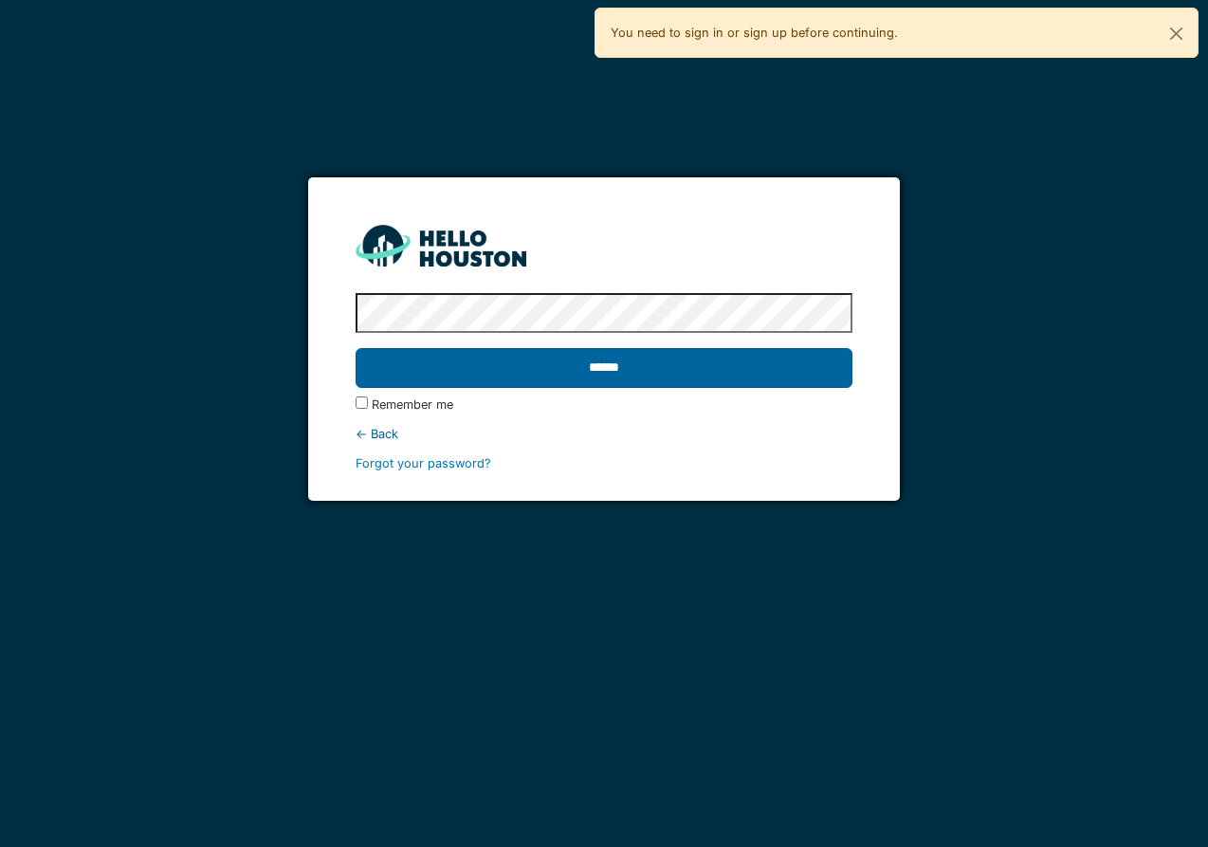
click at [356, 348] on input "******" at bounding box center [604, 368] width 497 height 40
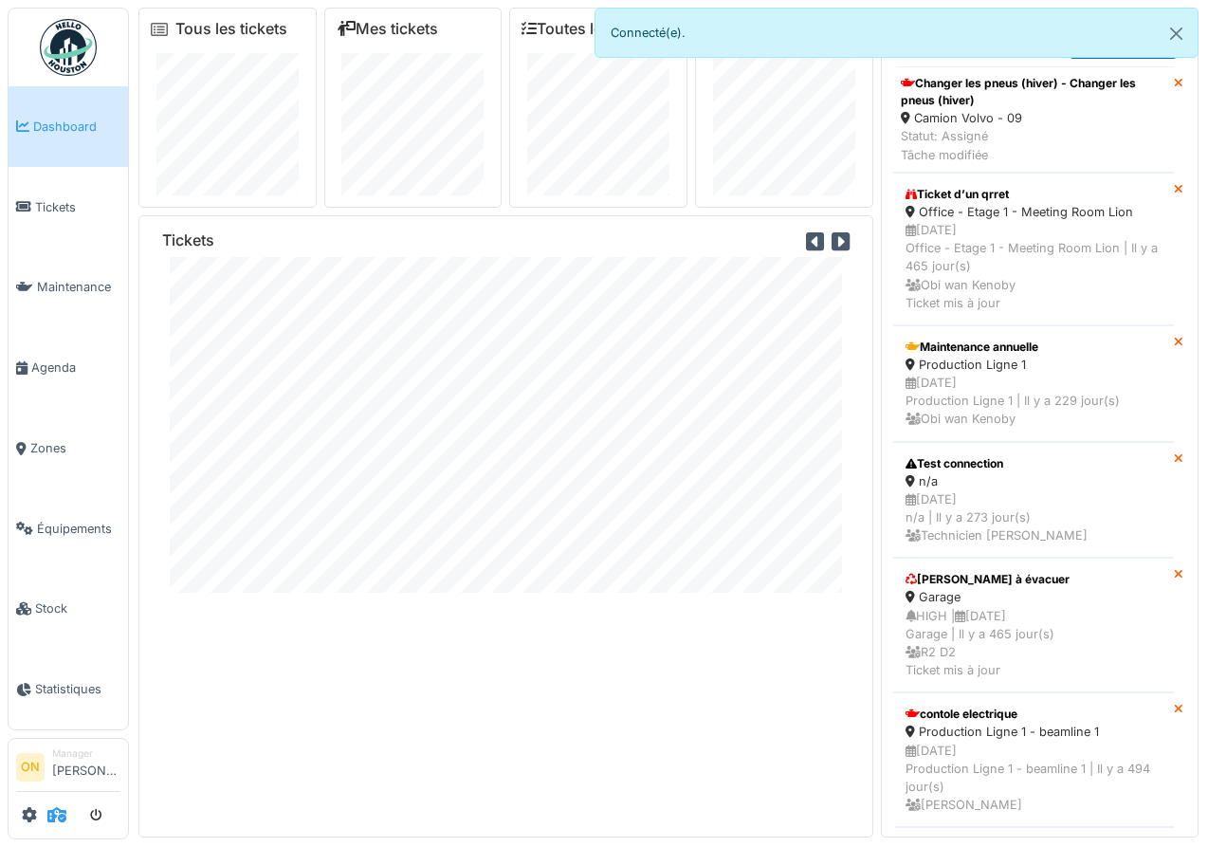
click at [53, 821] on icon at bounding box center [56, 814] width 19 height 15
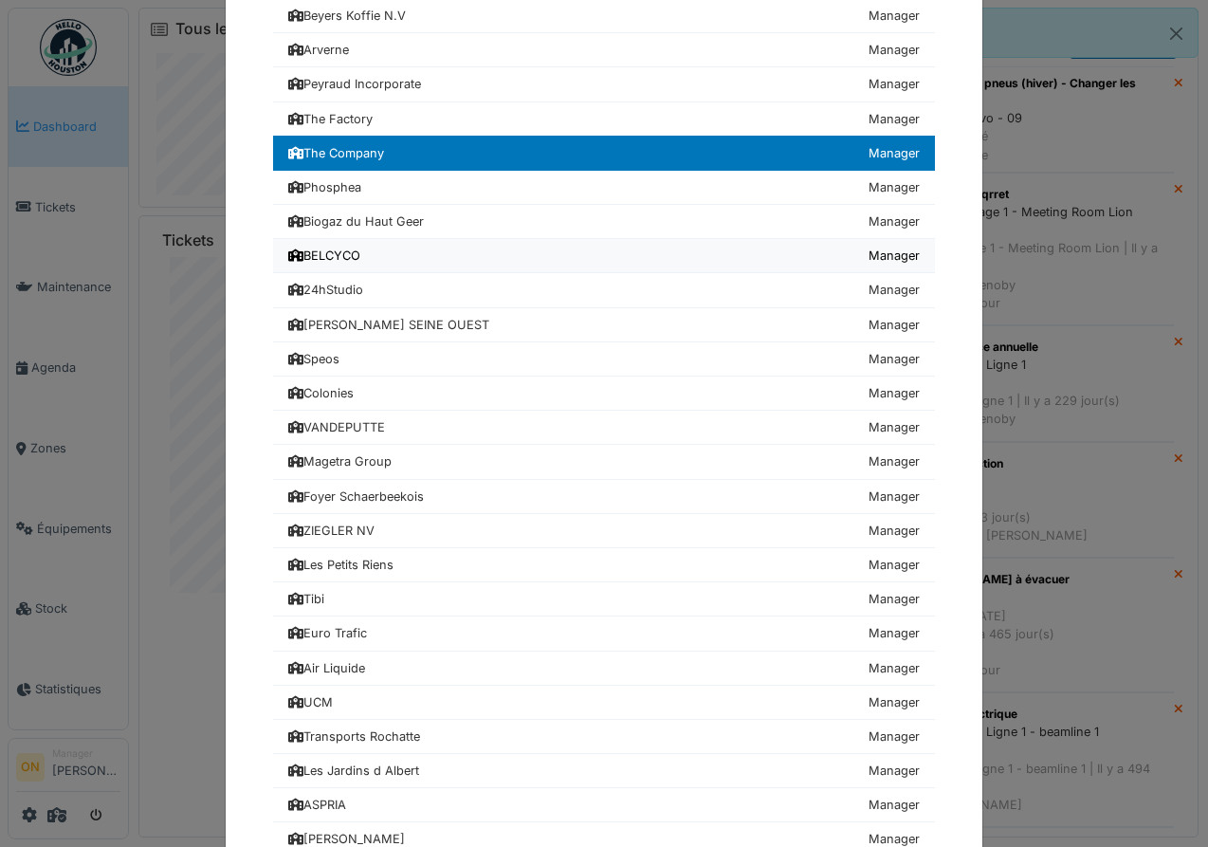
scroll to position [172, 0]
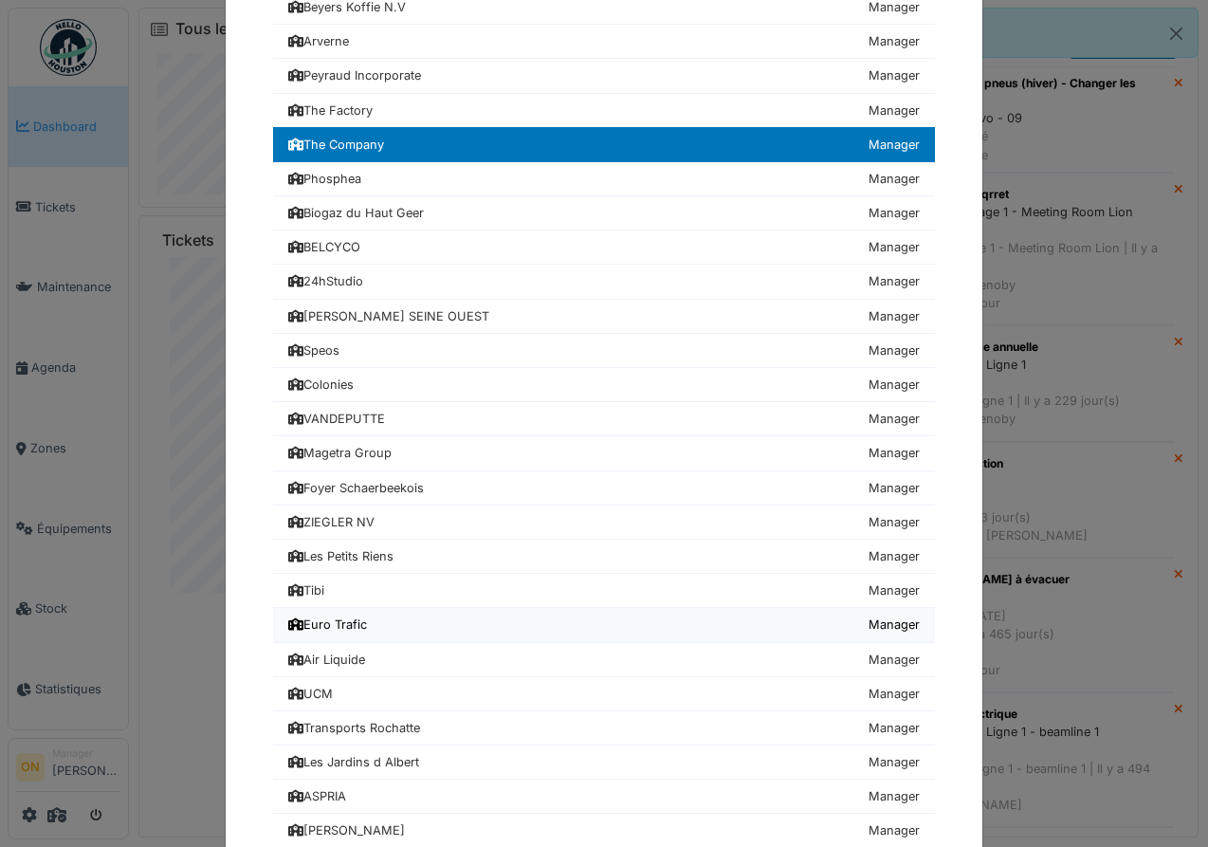
click at [391, 633] on link "Euro Trafic Manager" at bounding box center [604, 625] width 662 height 34
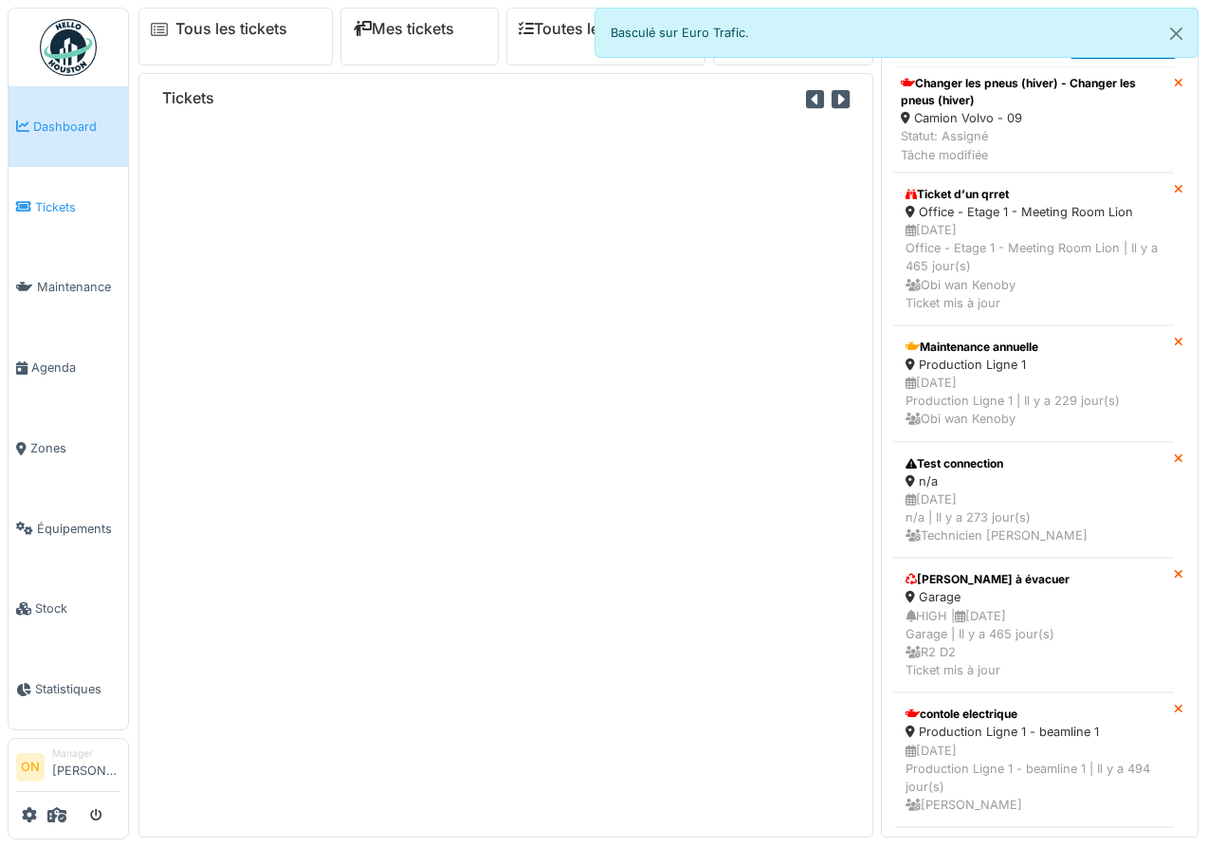
click at [58, 203] on span "Tickets" at bounding box center [77, 207] width 85 height 18
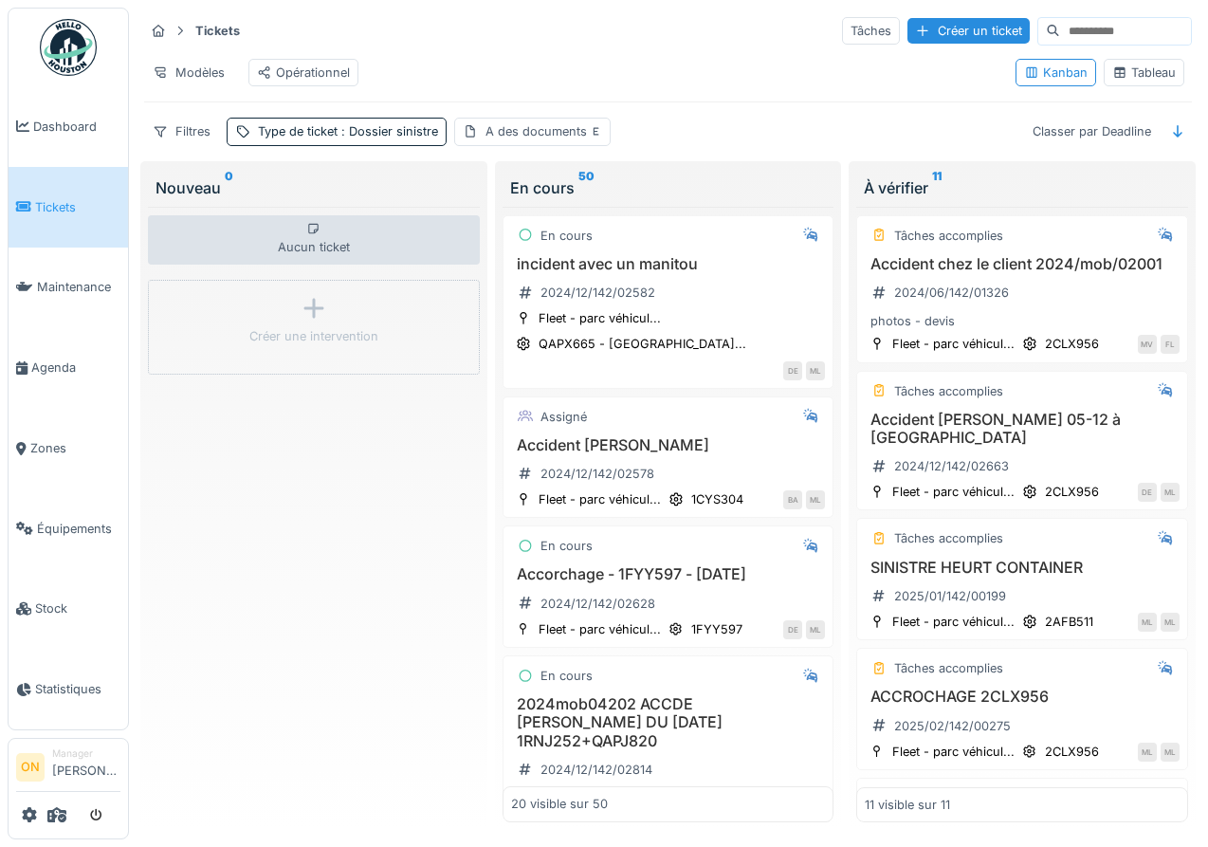
click at [1162, 83] on div "Tableau" at bounding box center [1144, 73] width 81 height 28
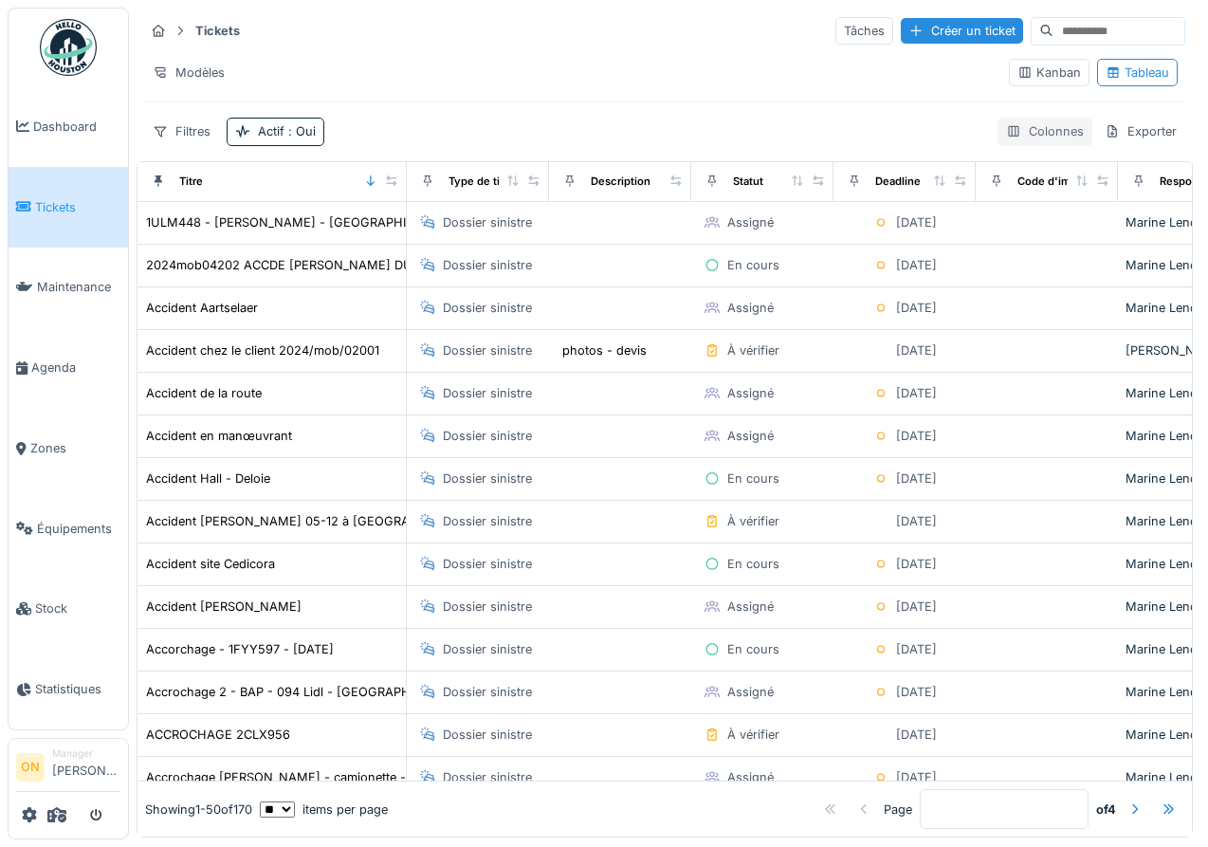
click at [1053, 131] on div "Colonnes" at bounding box center [1045, 132] width 95 height 28
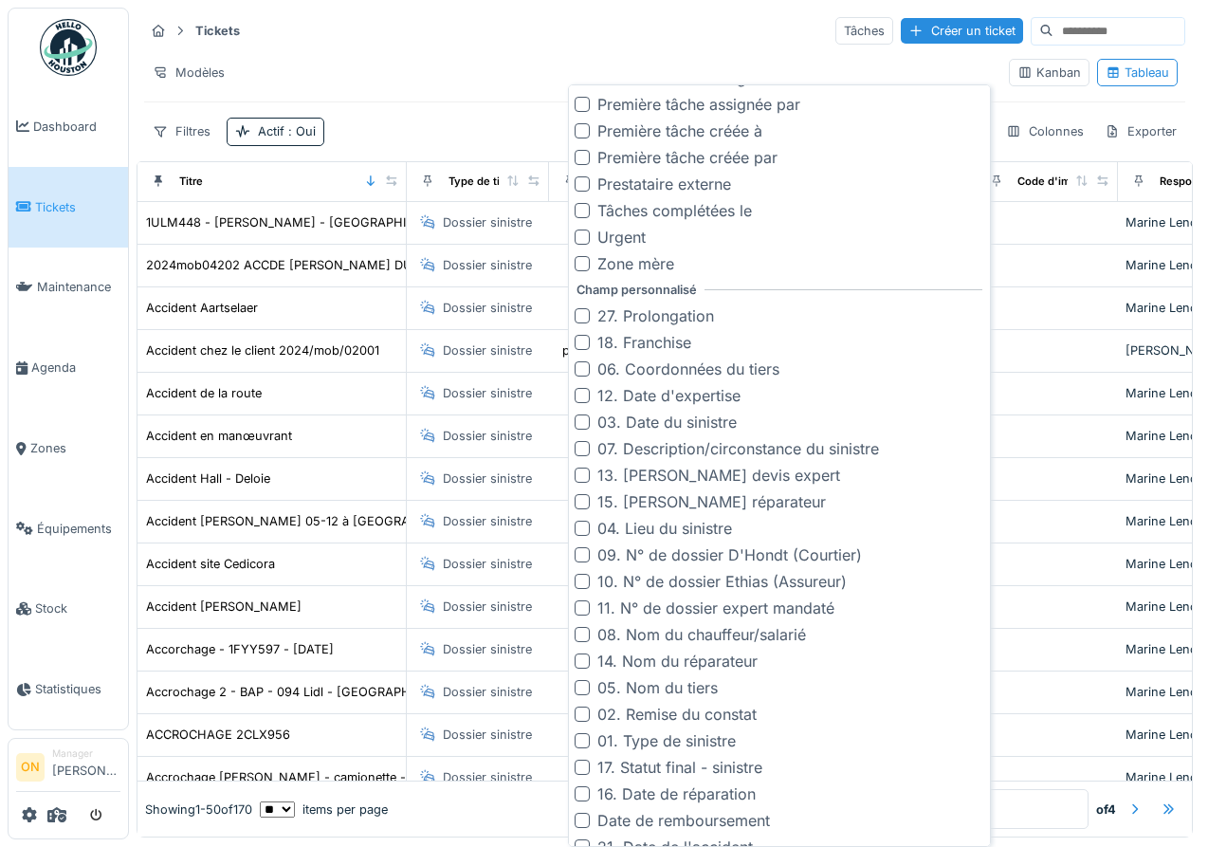
scroll to position [1164, 0]
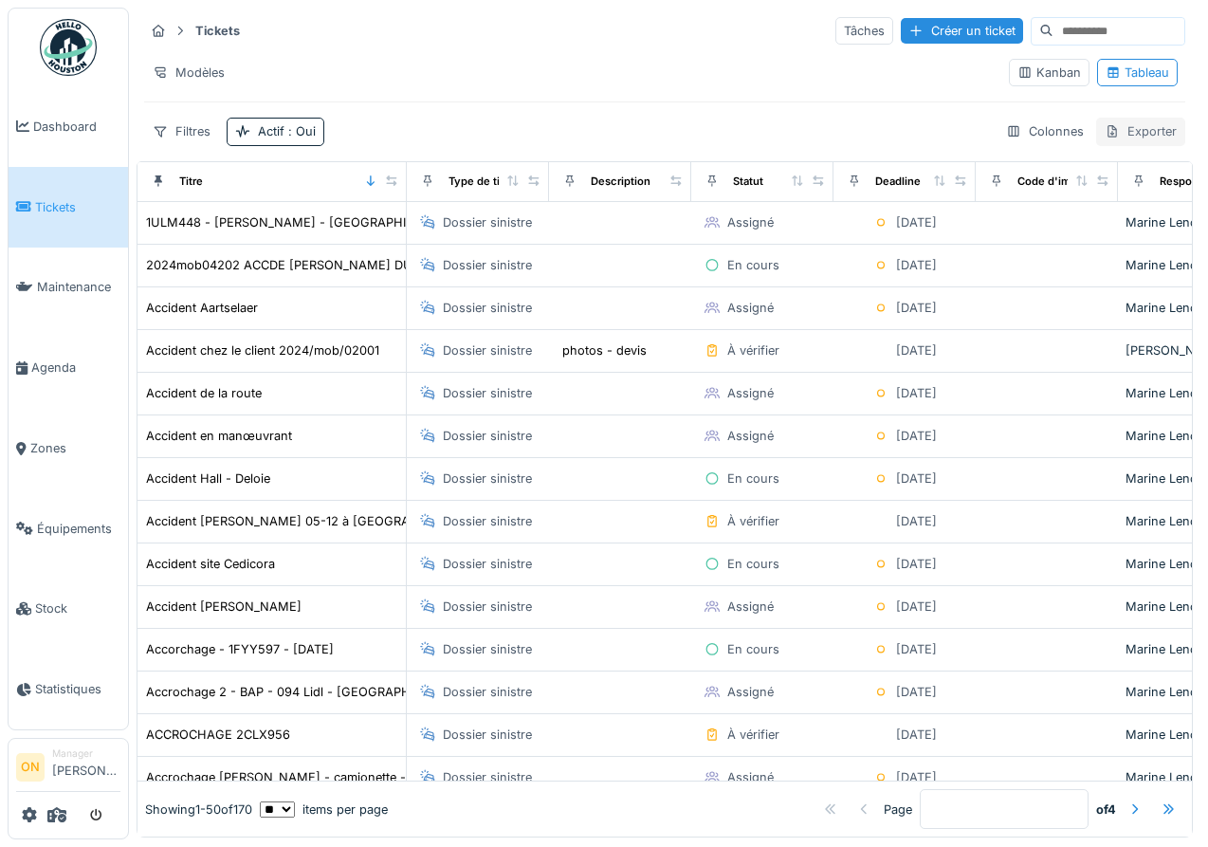
click at [1136, 138] on div "Exporter" at bounding box center [1140, 132] width 89 height 28
click at [1109, 171] on div "Export Excel" at bounding box center [1127, 174] width 106 height 28
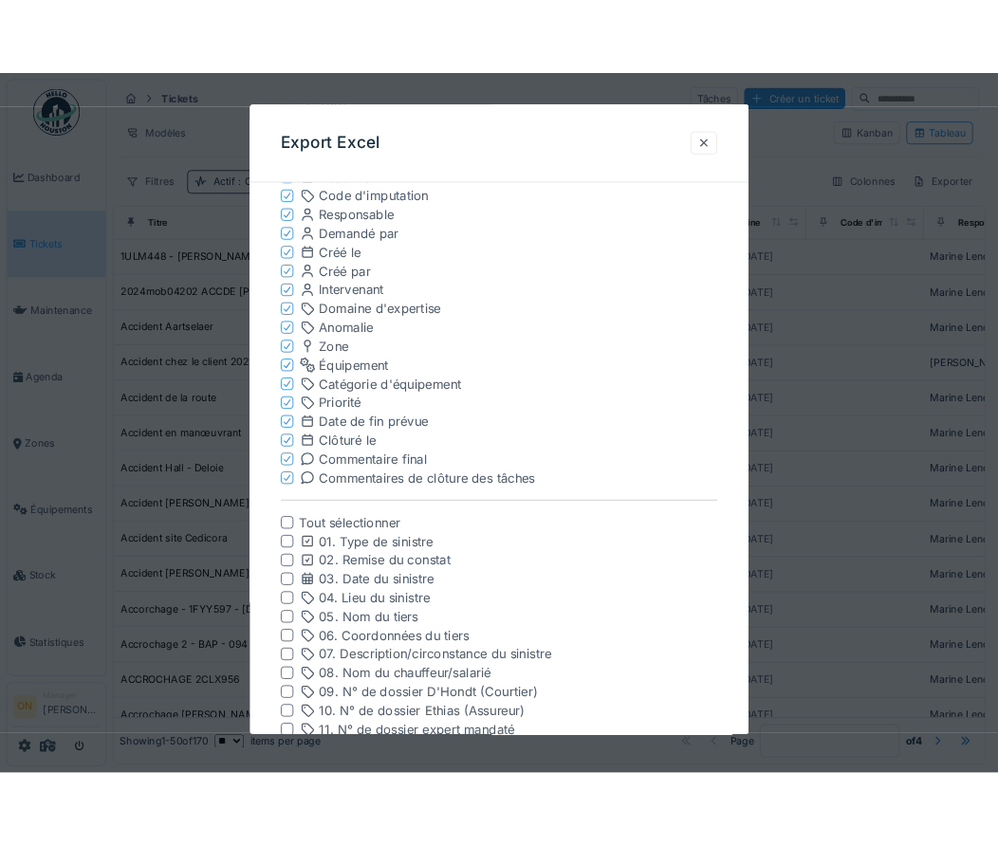
scroll to position [347, 0]
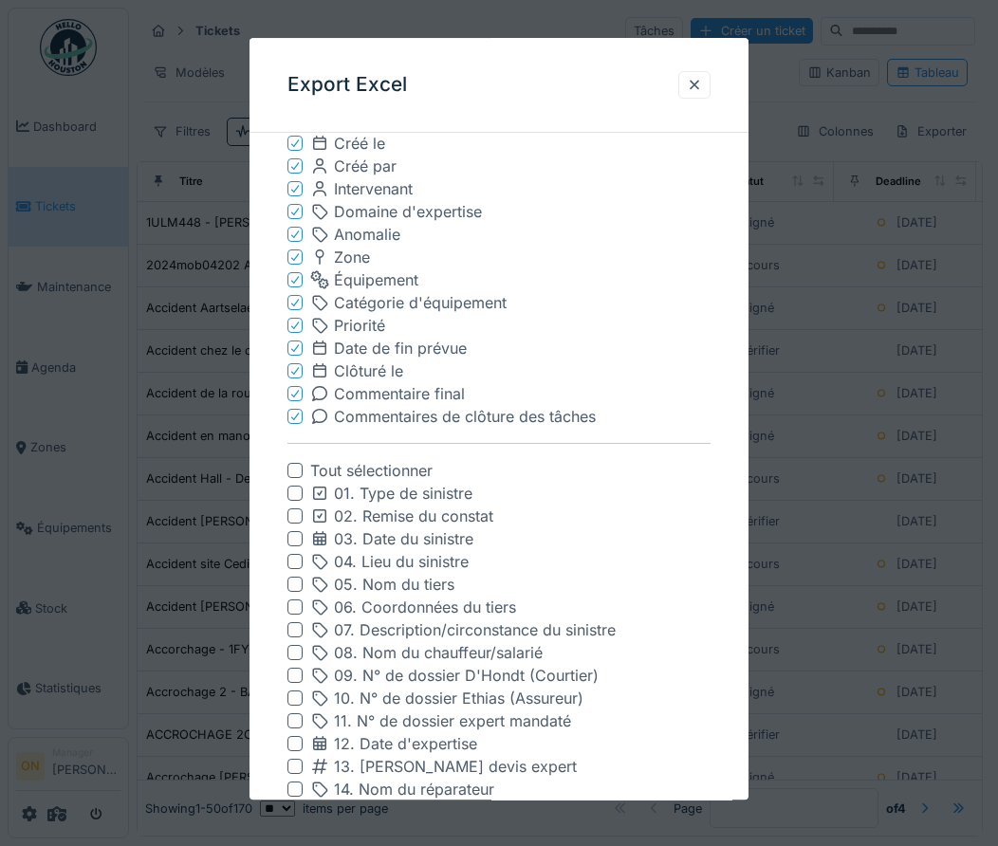
click at [93, 370] on div at bounding box center [499, 423] width 998 height 846
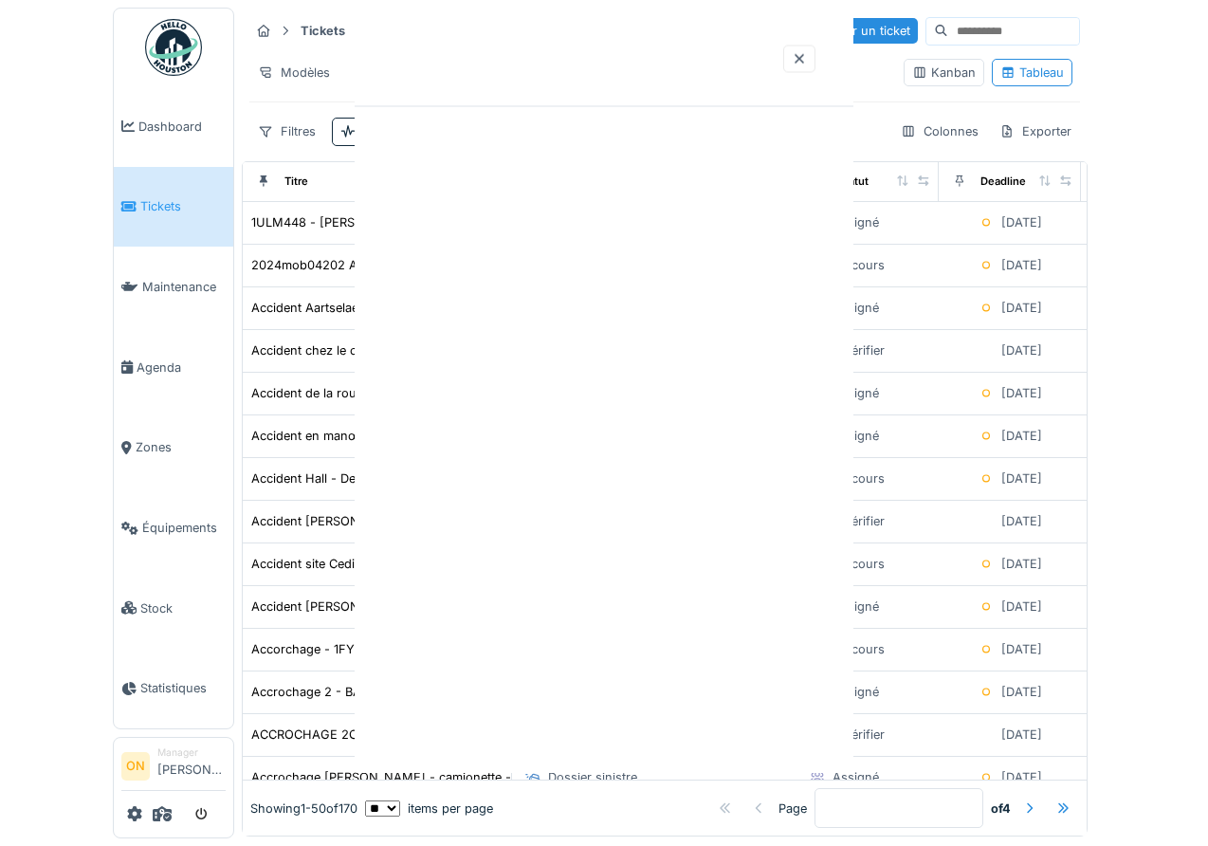
scroll to position [0, 0]
